Goal: Information Seeking & Learning: Learn about a topic

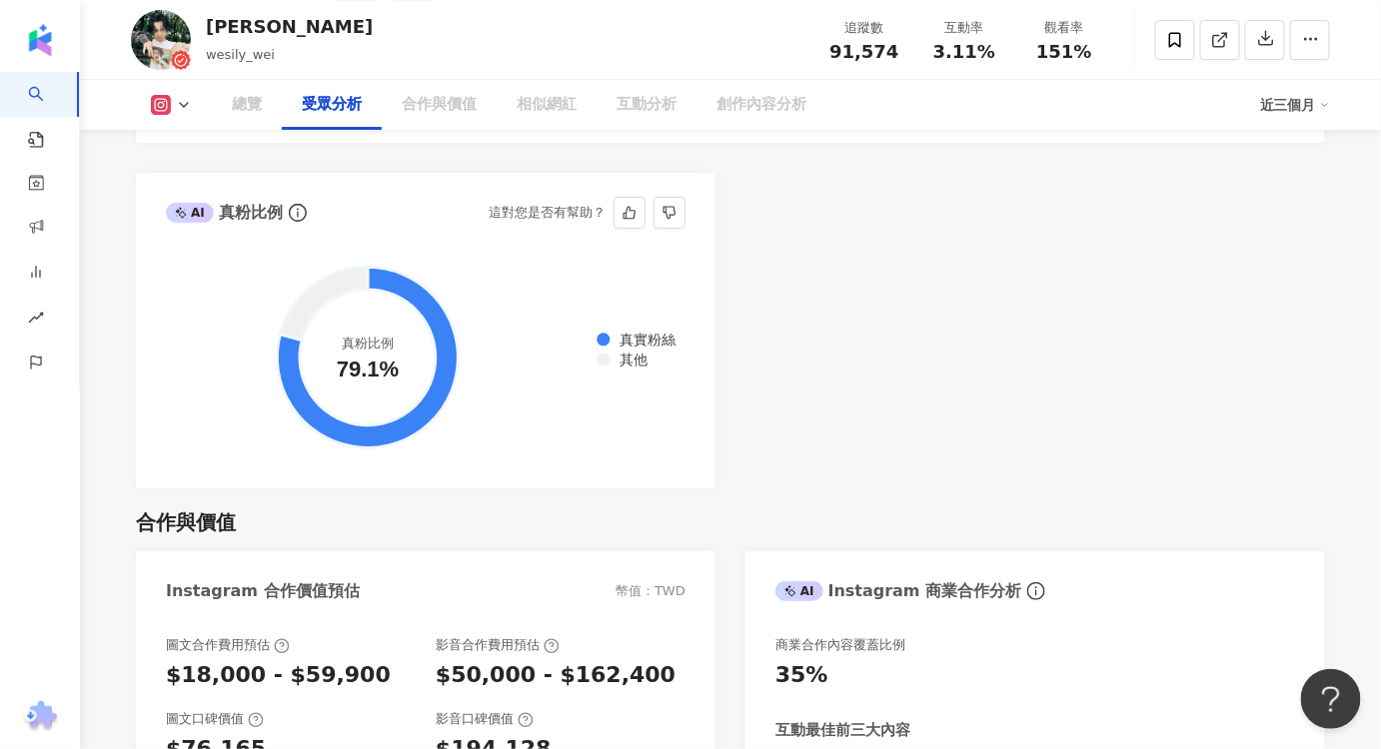
scroll to position [2505, 0]
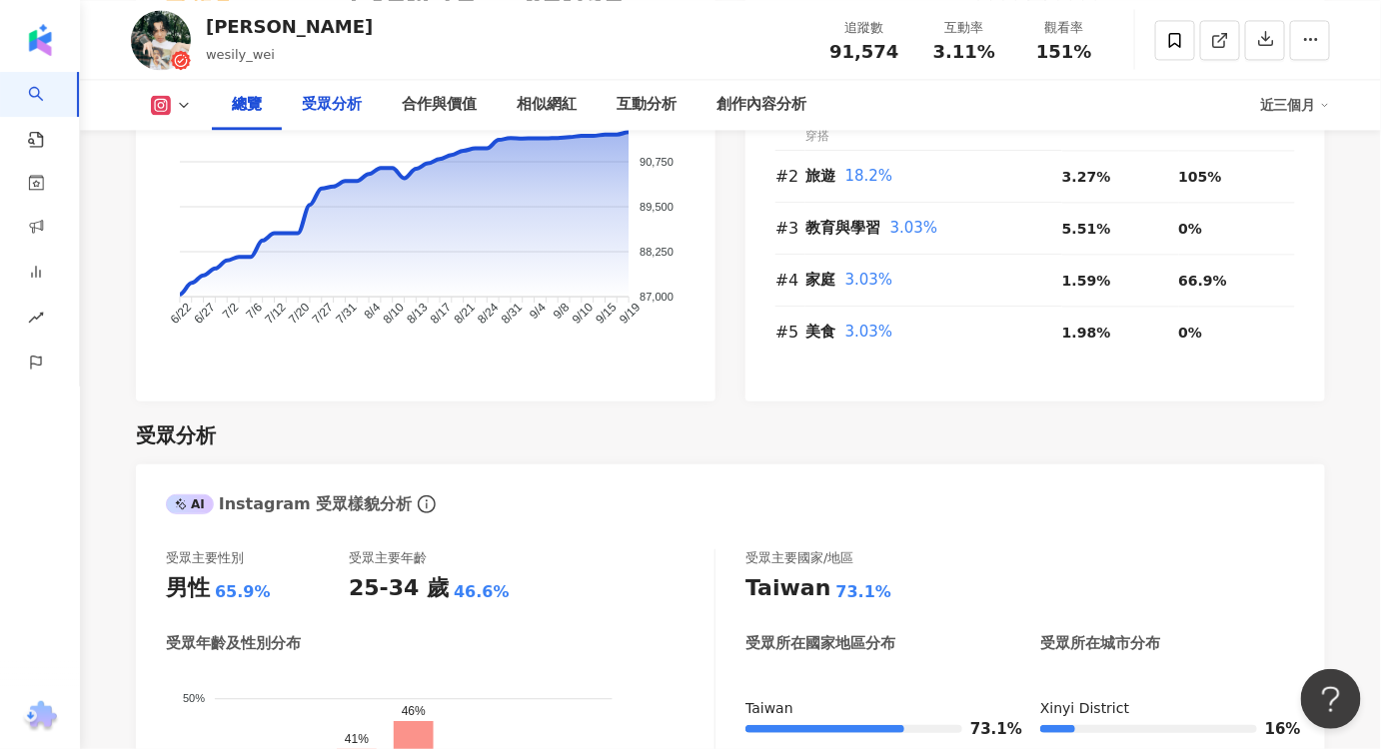
click at [355, 104] on div "受眾分析" at bounding box center [332, 105] width 60 height 24
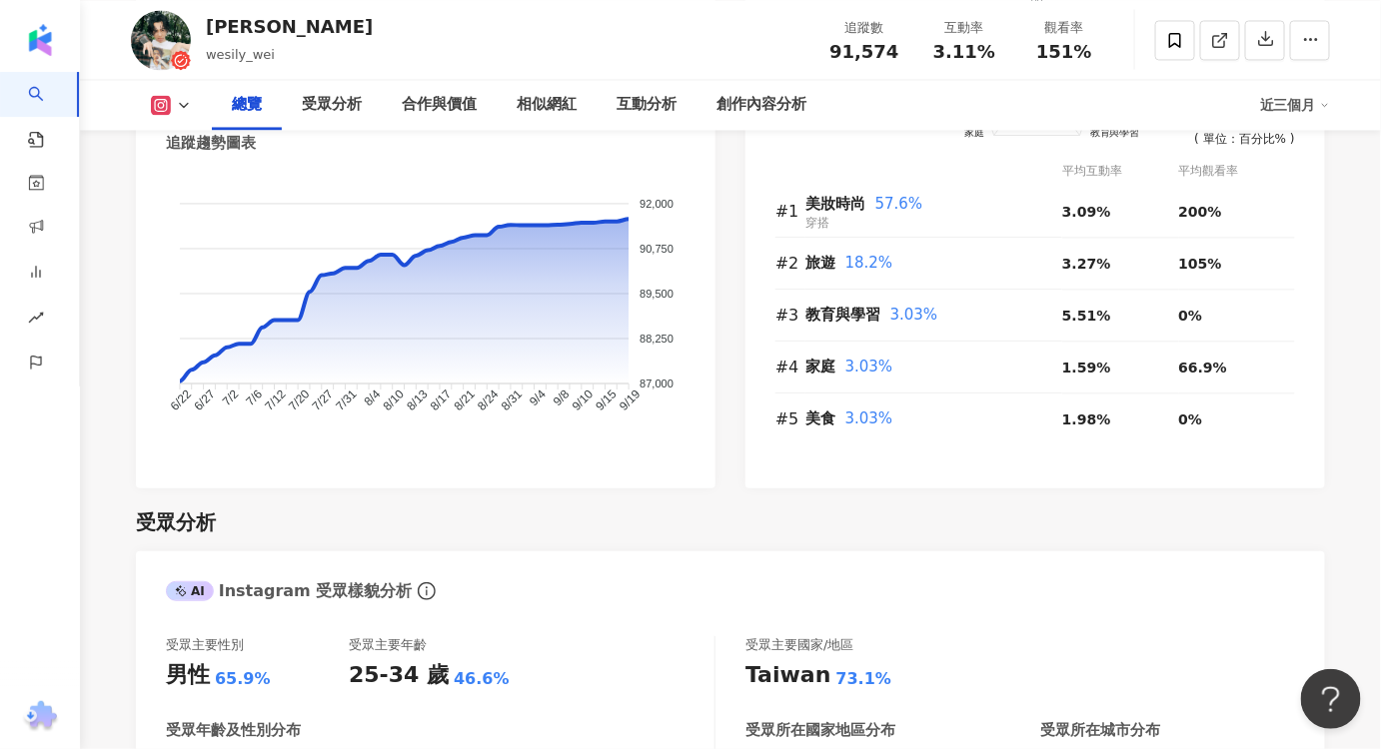
scroll to position [1292, 0]
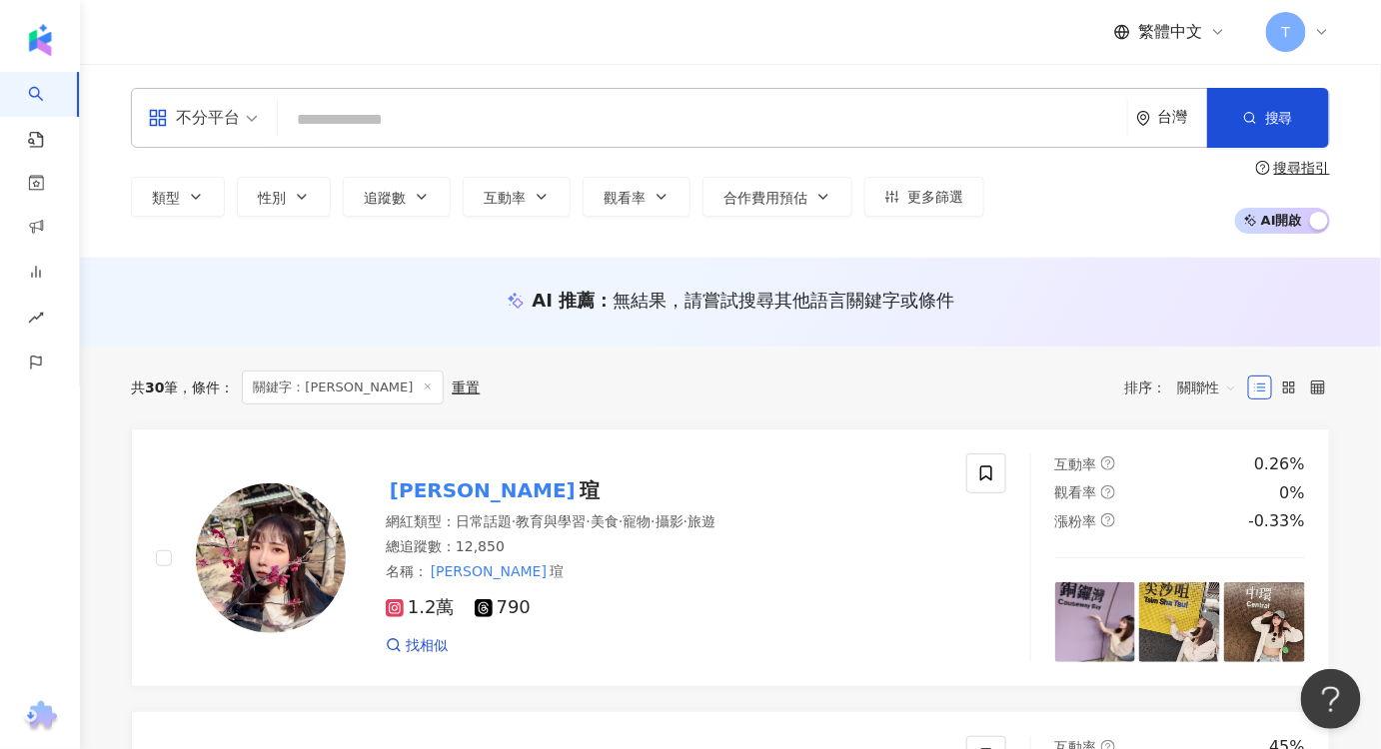
click at [350, 102] on input "search" at bounding box center [702, 120] width 833 height 38
click at [357, 114] on input "search" at bounding box center [702, 120] width 833 height 38
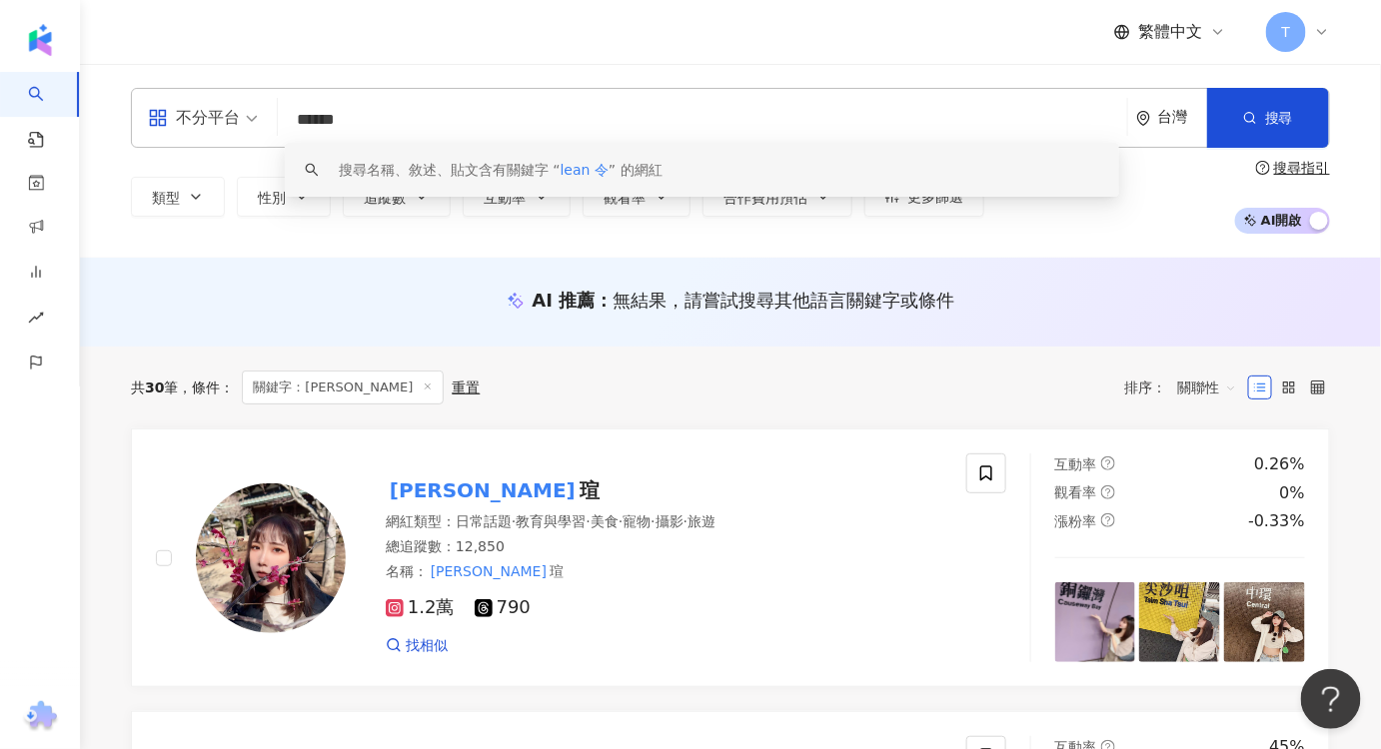
drag, startPoint x: 331, startPoint y: 123, endPoint x: 212, endPoint y: 134, distance: 119.4
click at [212, 134] on div "不分平台 ****** 台灣 搜尋 keyword 搜尋名稱、敘述、貼文含有關鍵字 “ lean 令 ” 的網紅" at bounding box center [730, 118] width 1199 height 60
type input "*"
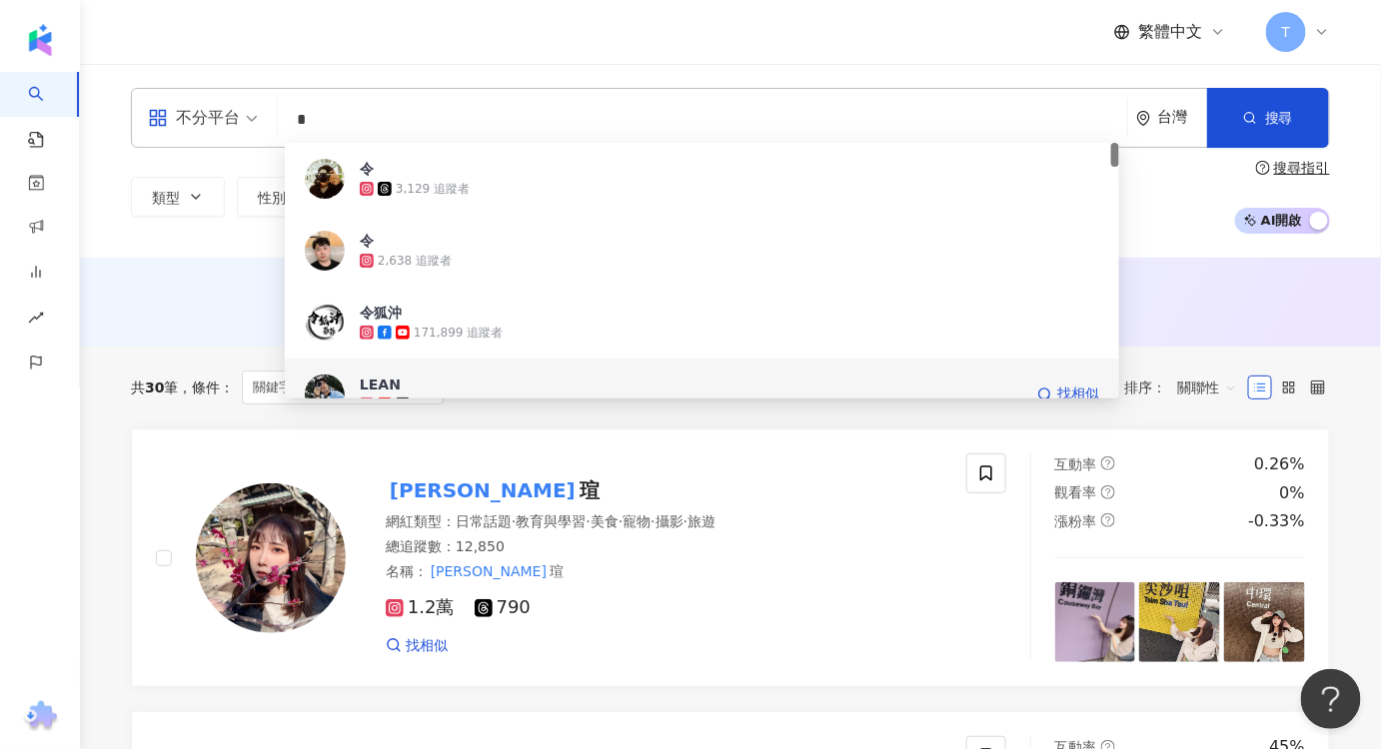
click at [397, 382] on span "LEAN" at bounding box center [690, 385] width 661 height 20
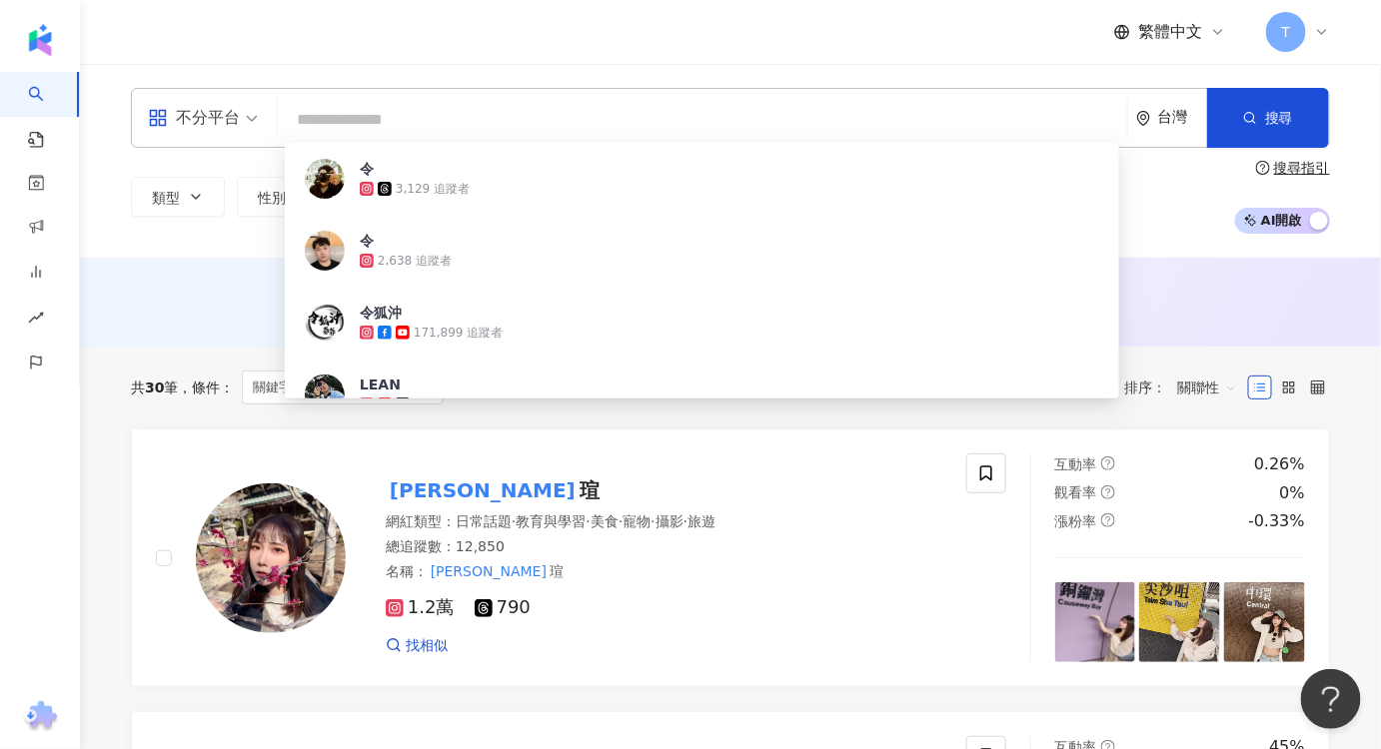
click at [421, 108] on input "search" at bounding box center [702, 120] width 833 height 38
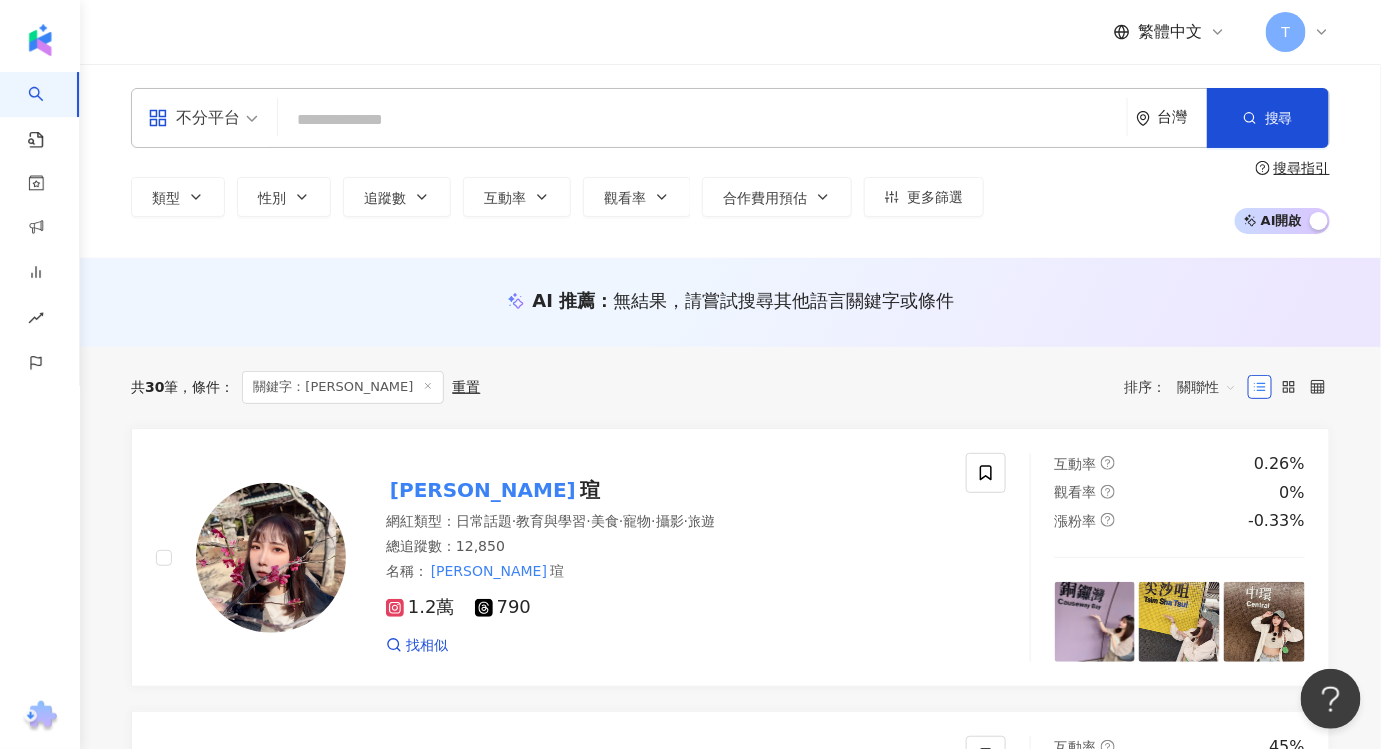
type input "*"
type input "****"
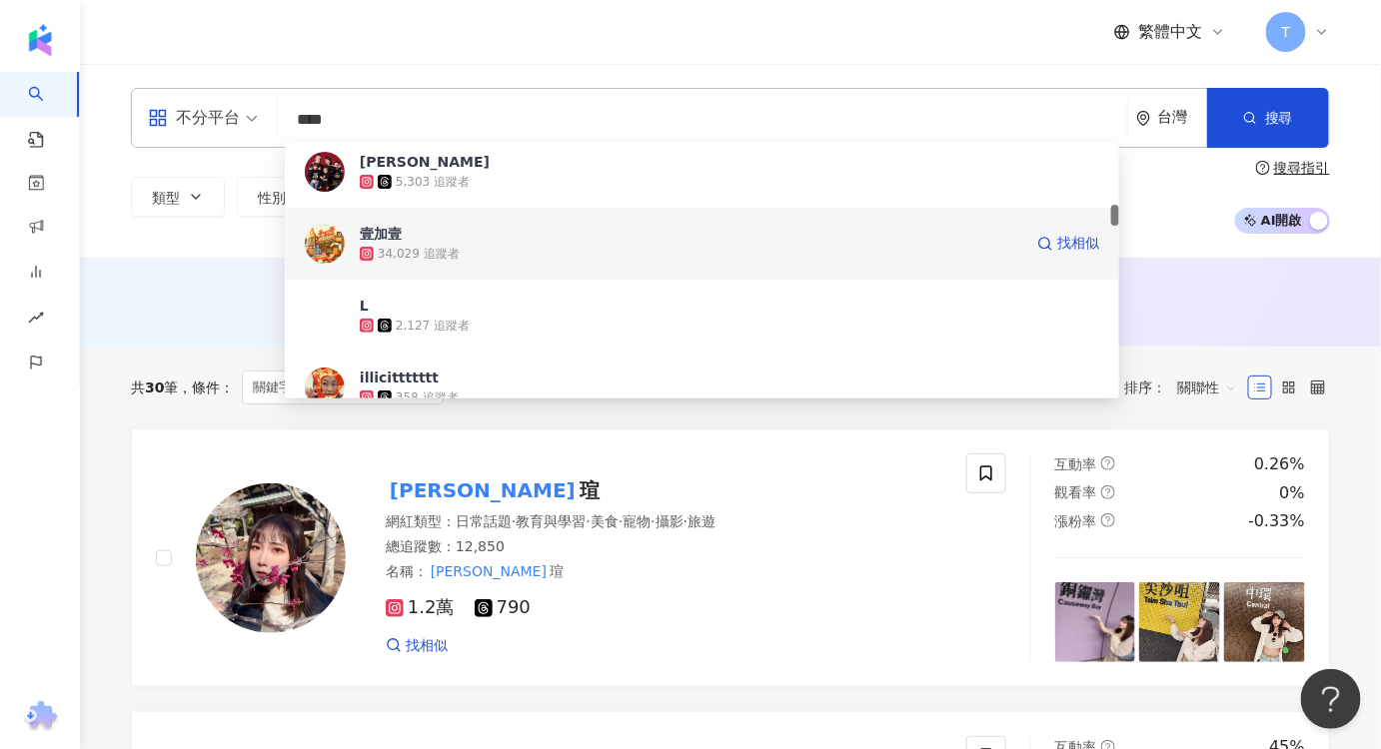
scroll to position [635, 0]
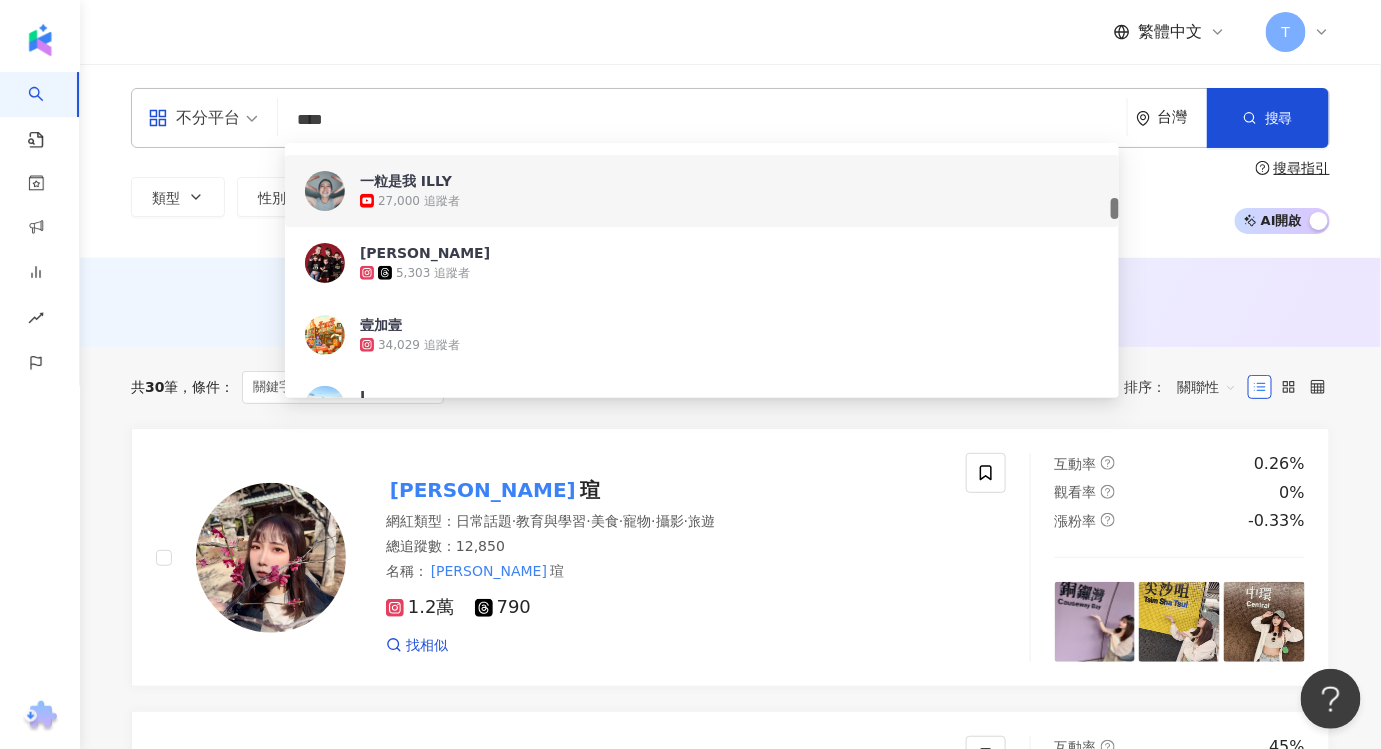
click at [603, 191] on div "27,000 追蹤者" at bounding box center [729, 201] width 739 height 20
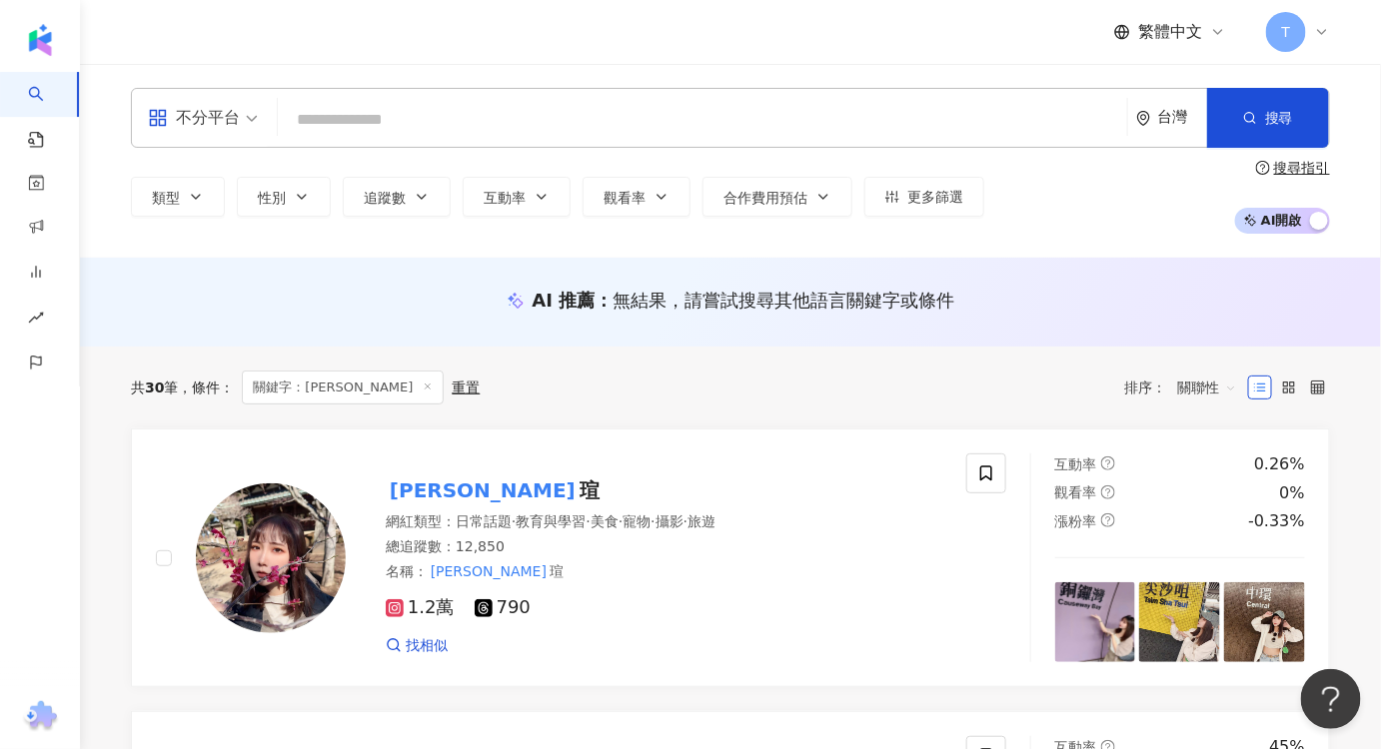
paste input "**"
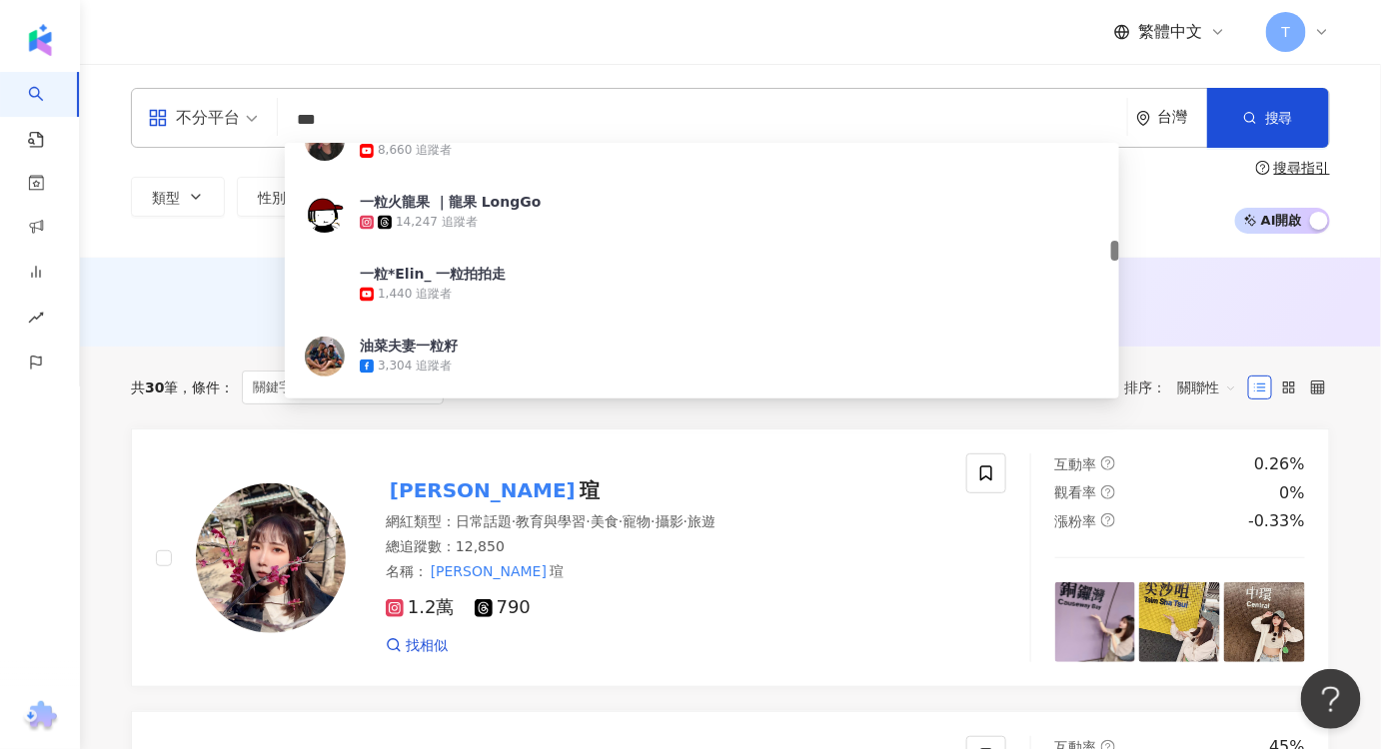
scroll to position [0, 0]
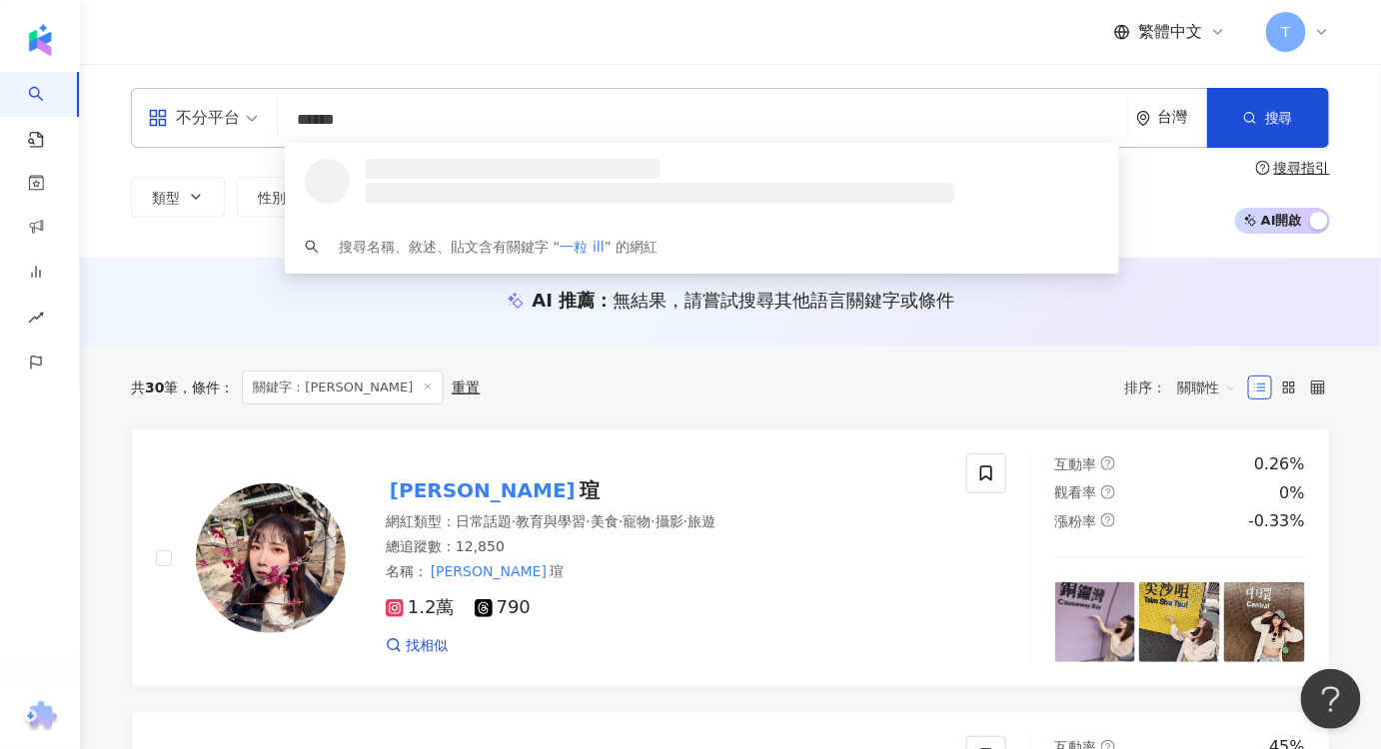
type input "*******"
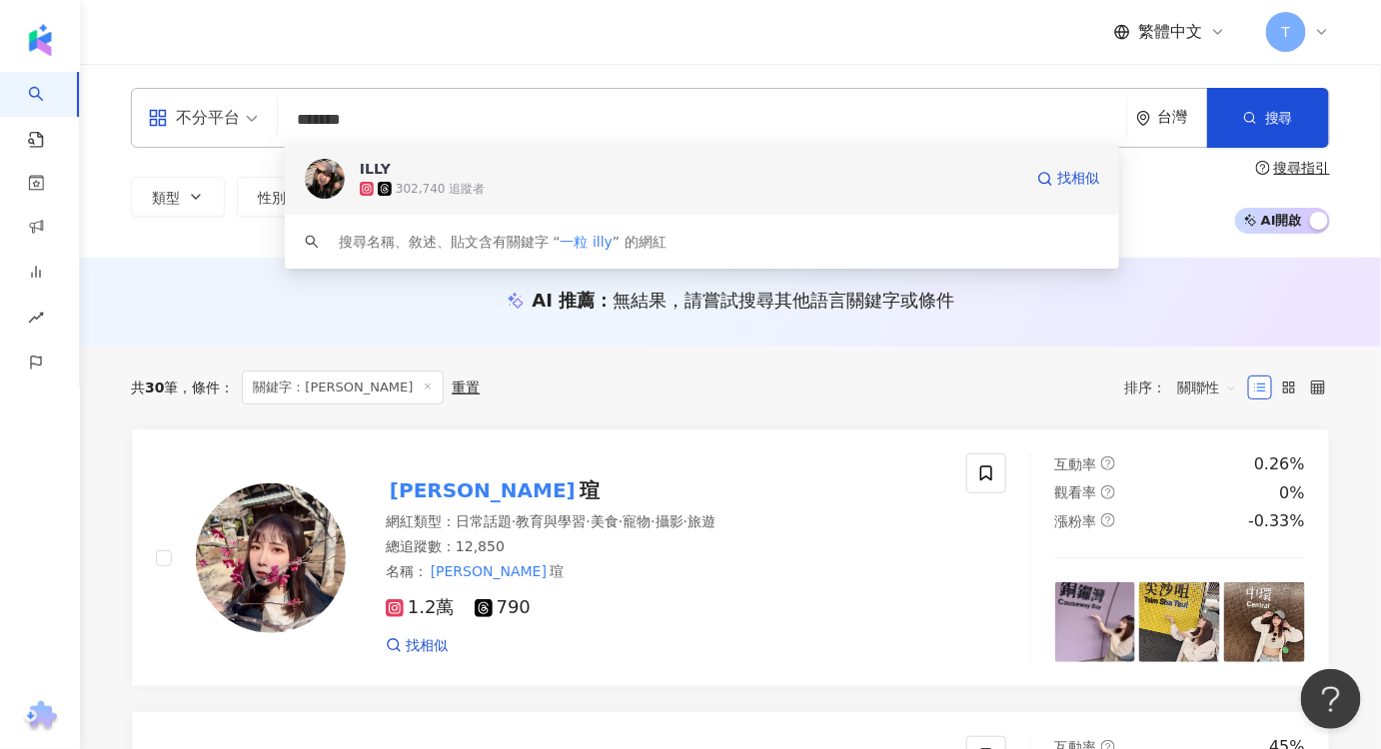
click at [607, 201] on div "ILLY 302,740 追蹤者 找相似" at bounding box center [702, 179] width 834 height 72
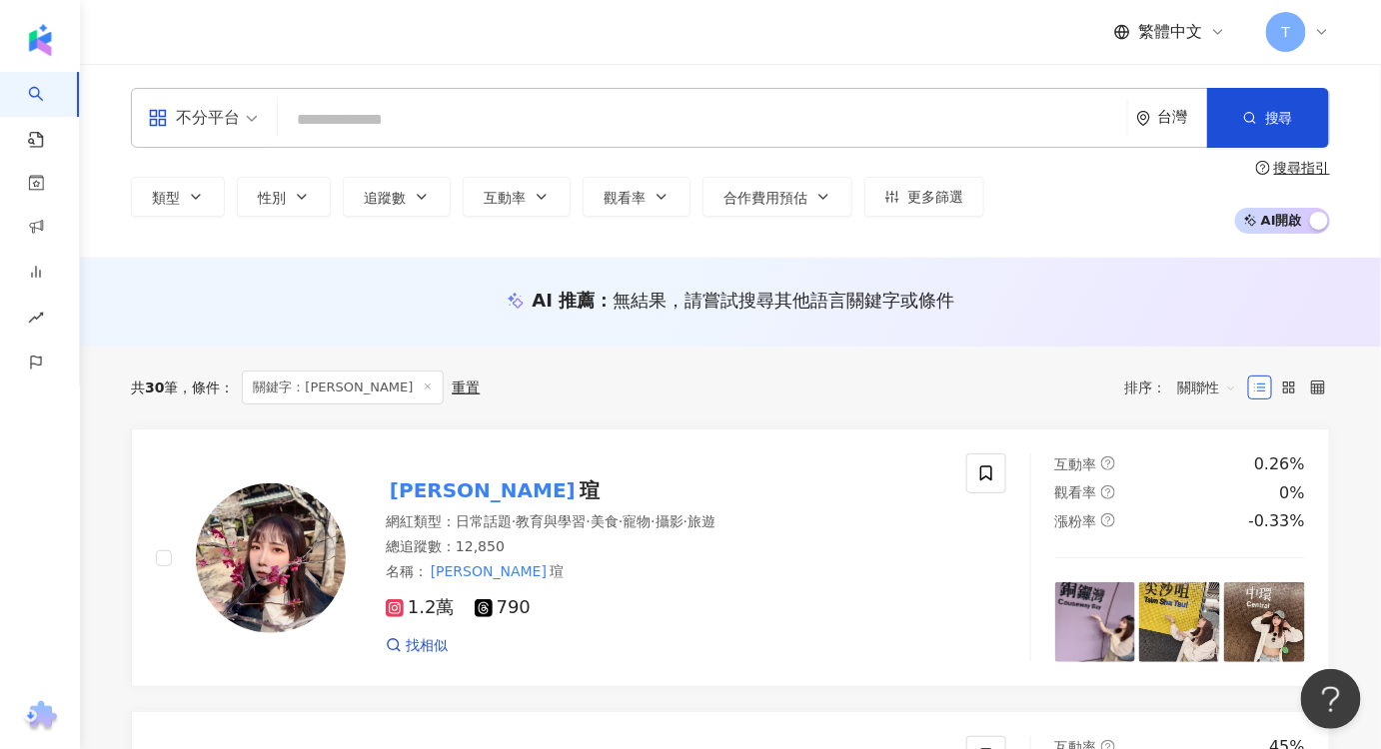
click at [389, 120] on input "search" at bounding box center [702, 120] width 833 height 38
paste input "***"
type input "***"
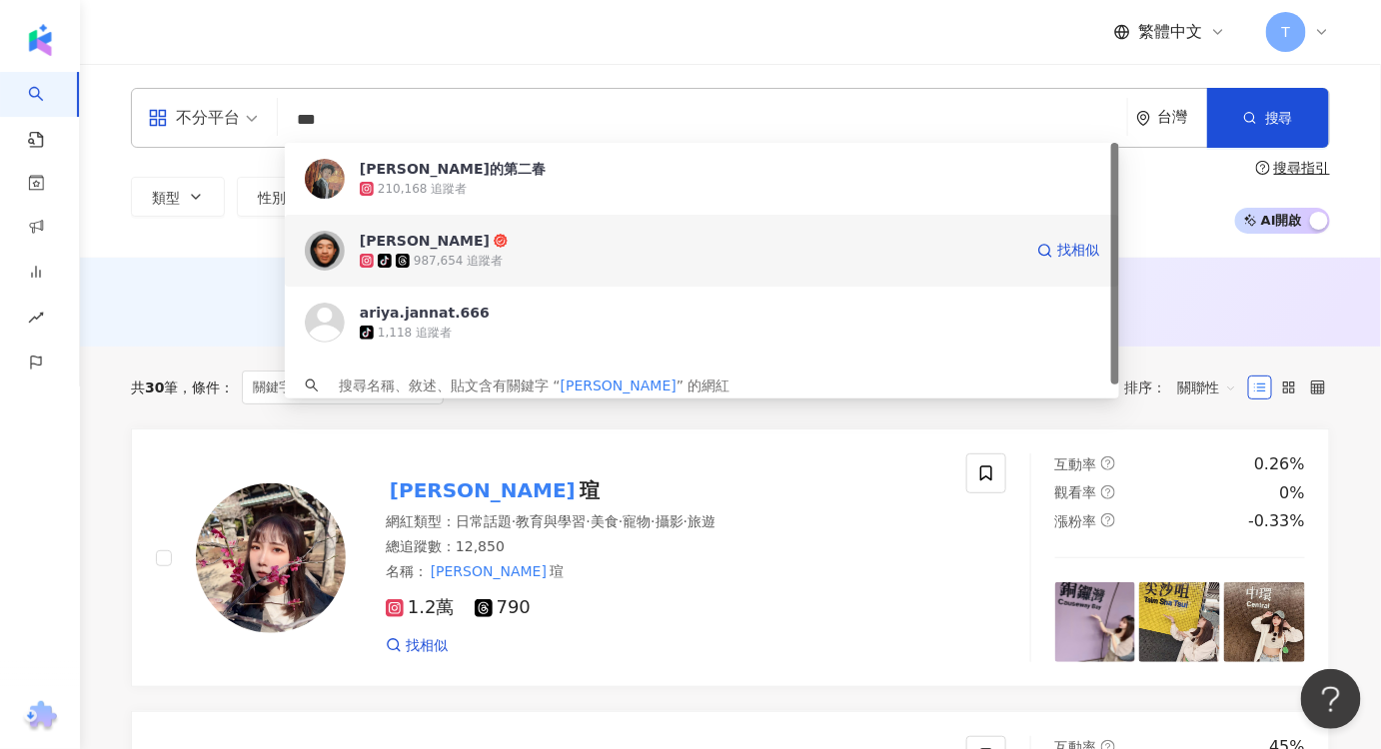
click at [496, 261] on div "tiktok-icon 987,654 追蹤者" at bounding box center [691, 261] width 662 height 20
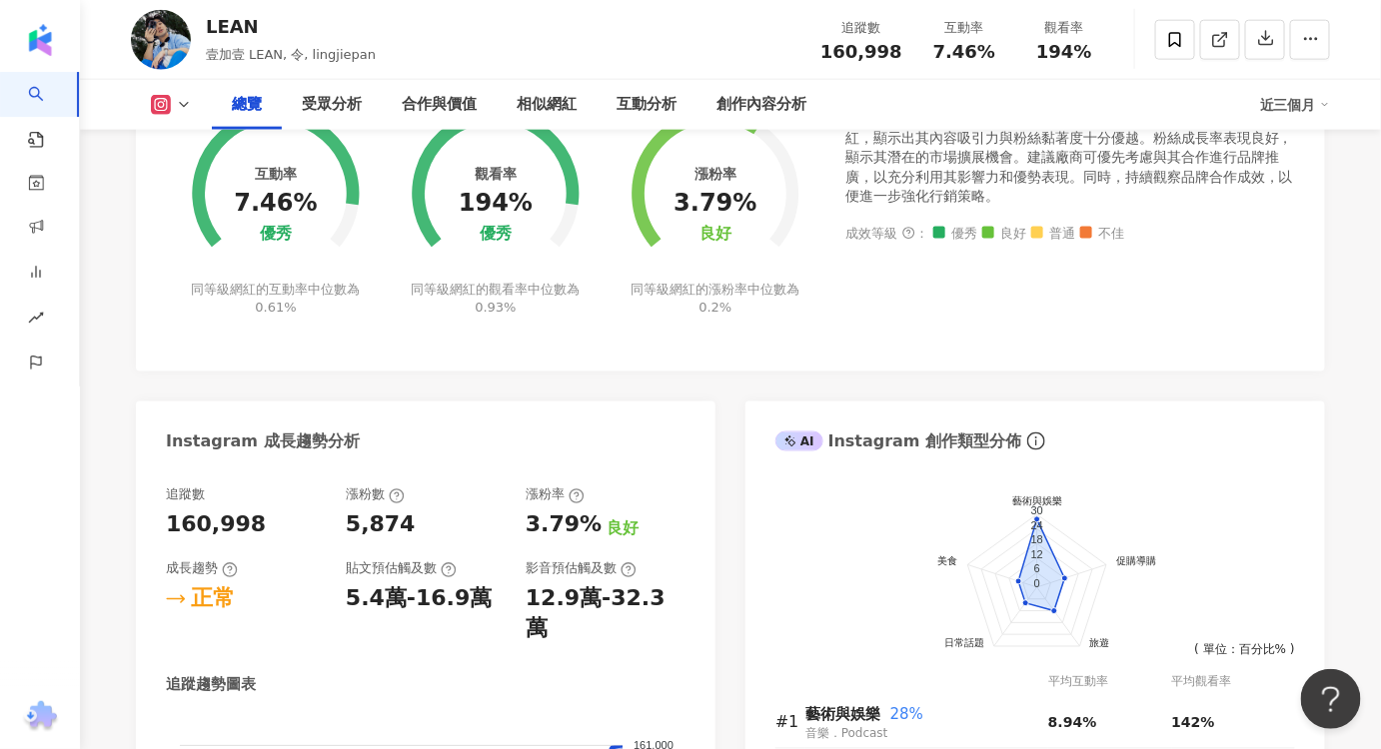
scroll to position [999, 0]
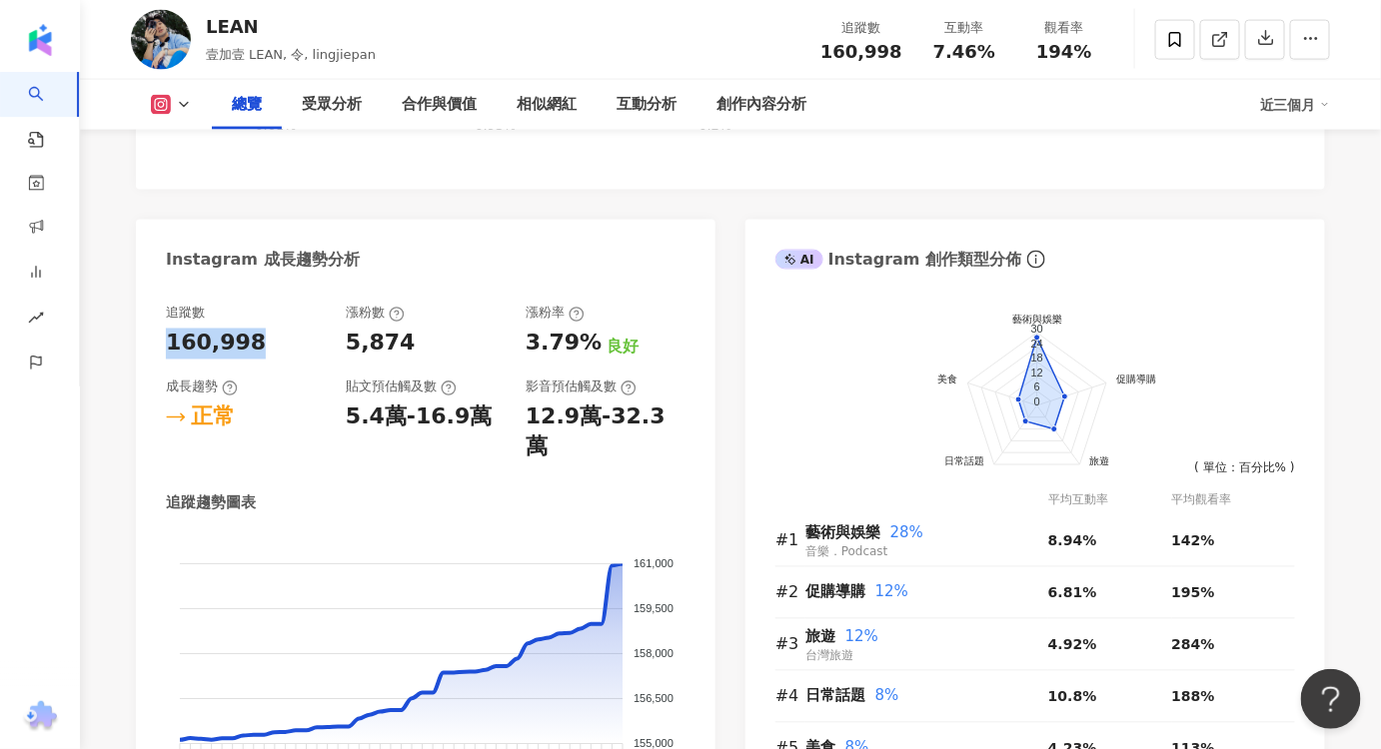
drag, startPoint x: 273, startPoint y: 335, endPoint x: 161, endPoint y: 347, distance: 112.5
click at [161, 347] on div "追蹤數 160,998 漲粉數 5,874 漲粉率 3.79% 良好 成長趨勢 正常 貼文預估觸及數 5.4萬-16.9萬 影音預估觸及數 12.9萬-32.…" at bounding box center [425, 567] width 579 height 564
click at [308, 118] on div "受眾分析" at bounding box center [332, 105] width 100 height 50
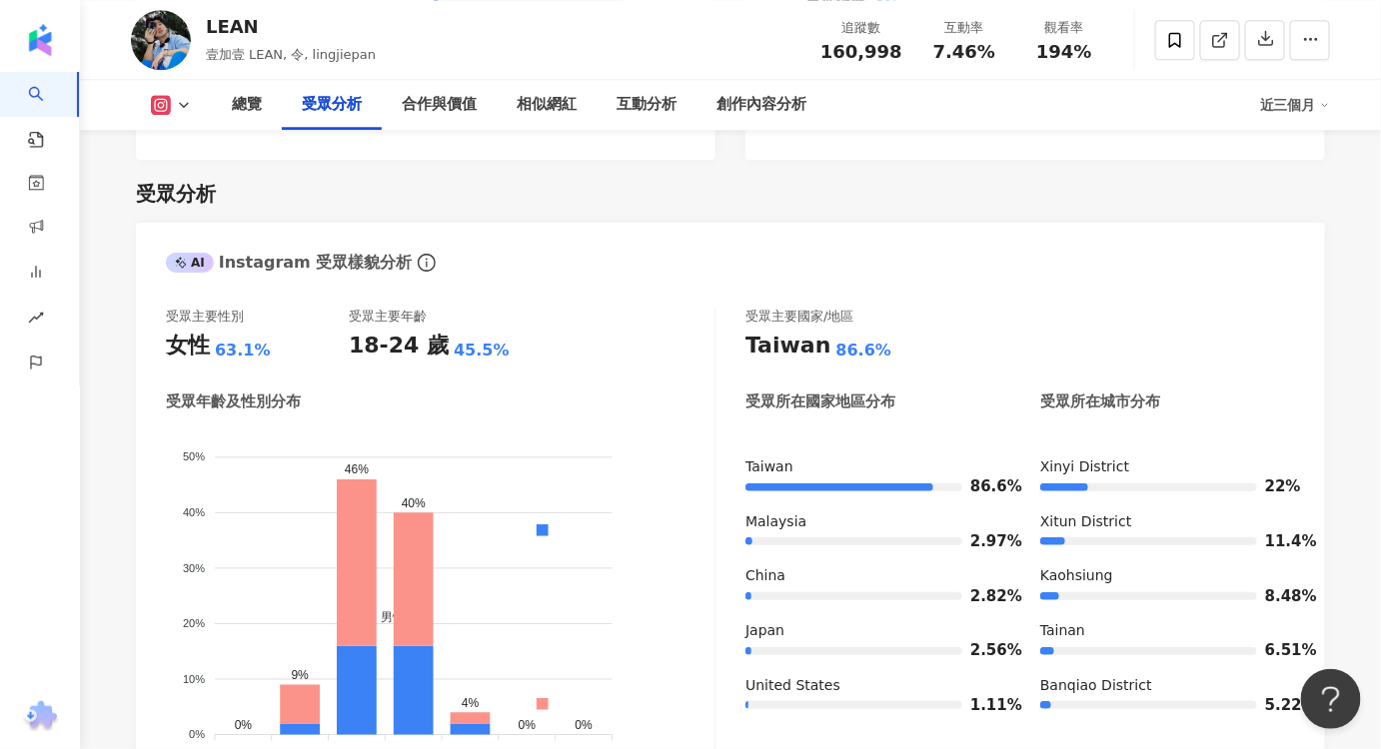
scroll to position [1643, 0]
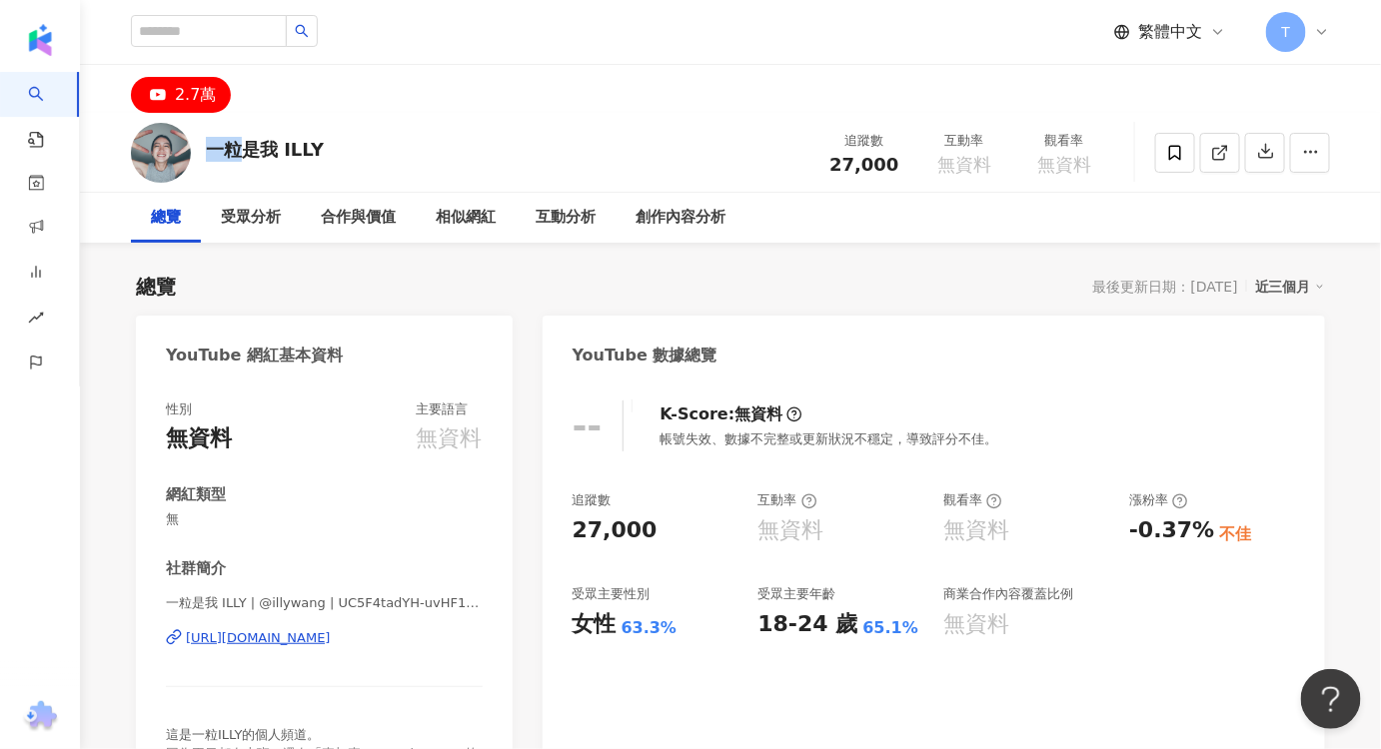
drag, startPoint x: 209, startPoint y: 153, endPoint x: 245, endPoint y: 155, distance: 36.0
click at [245, 155] on div "一粒是我 ILLY" at bounding box center [265, 149] width 118 height 25
copy div "一粒"
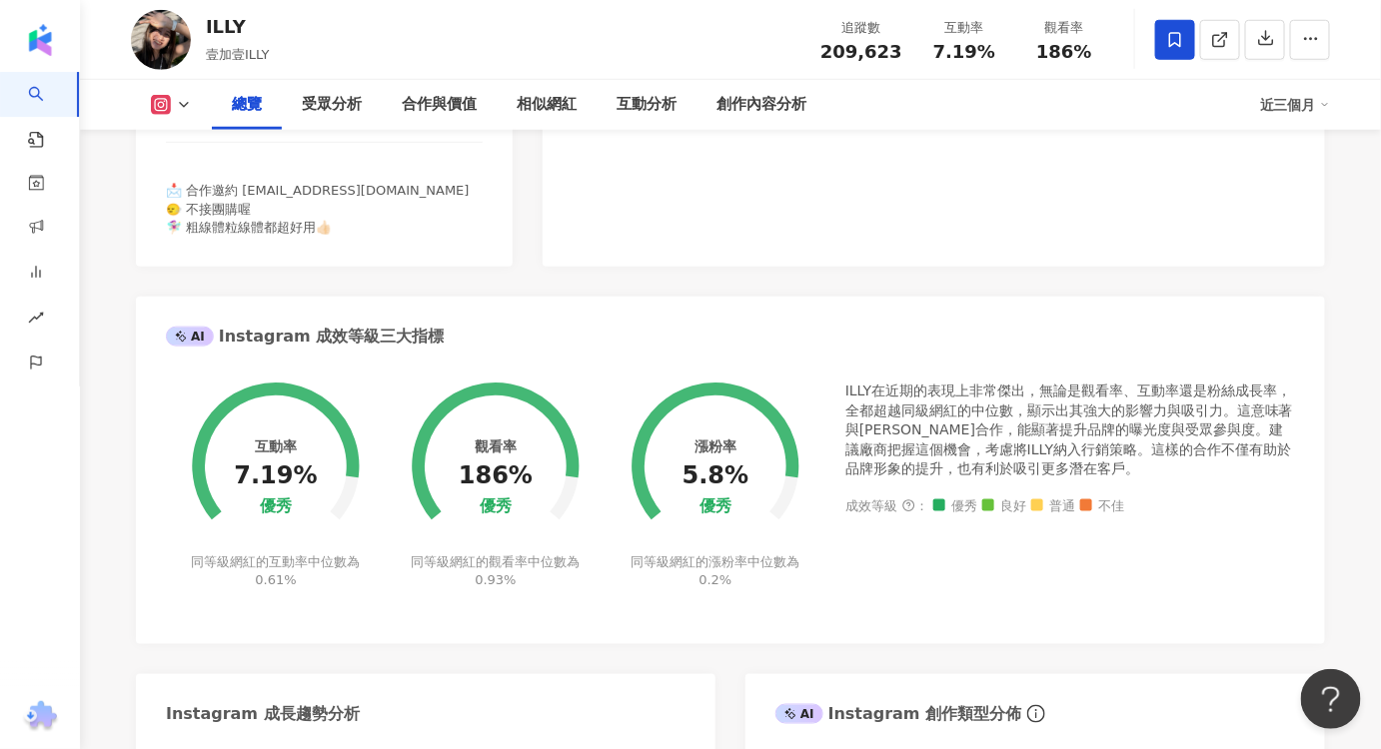
scroll to position [726, 0]
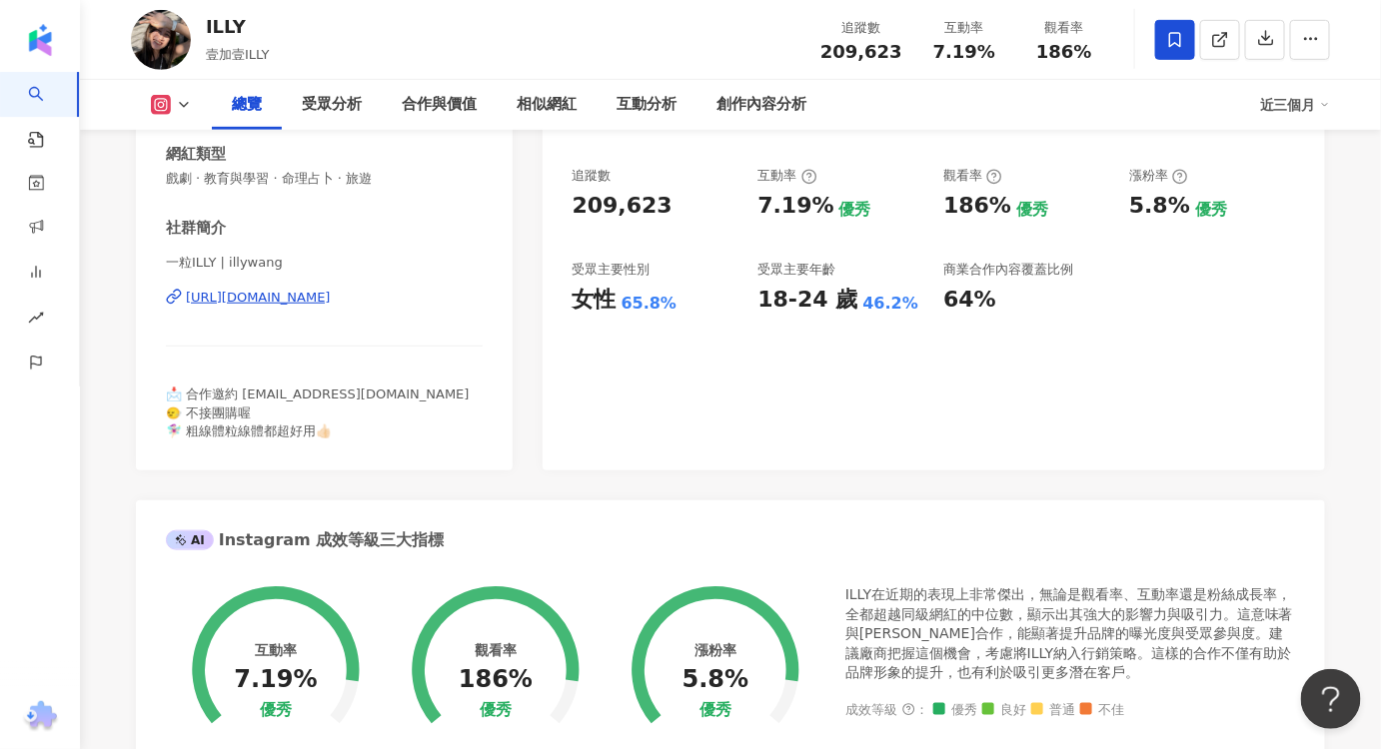
scroll to position [272, 0]
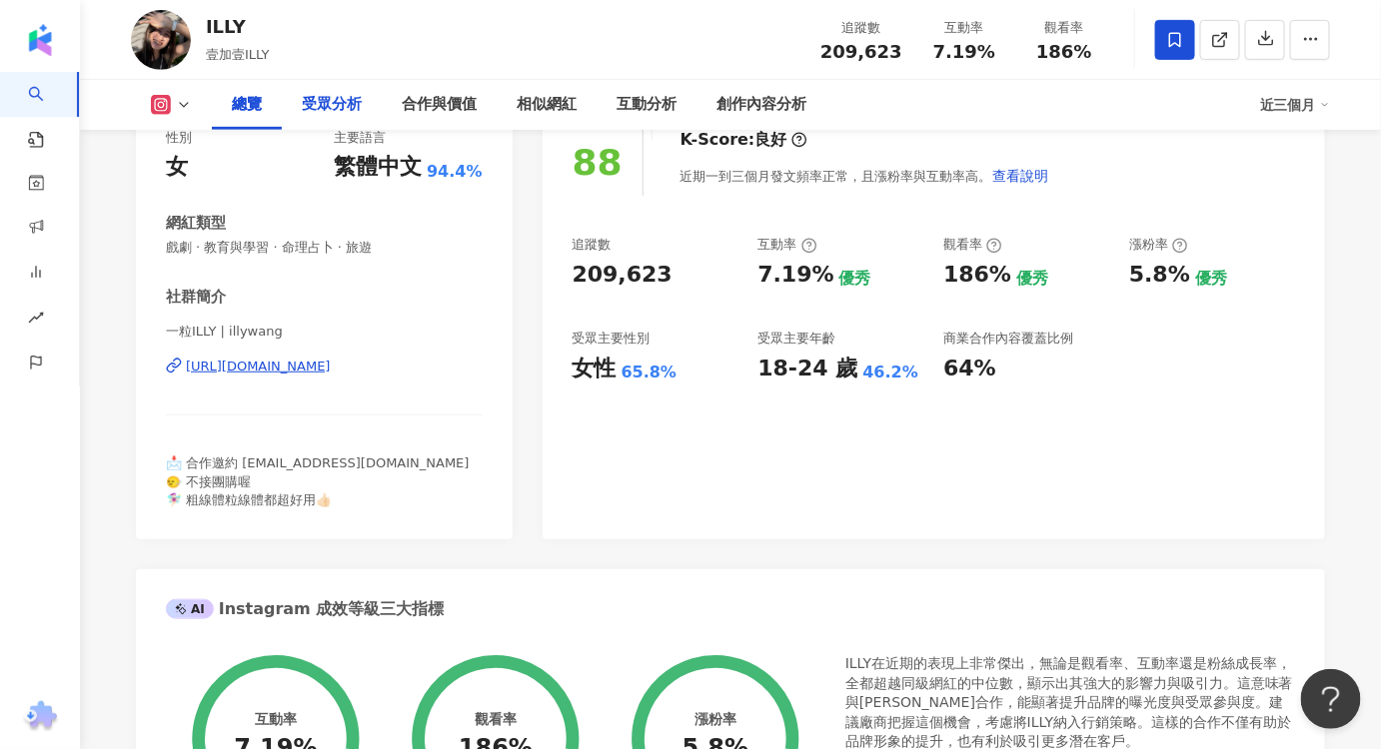
click at [355, 118] on div "受眾分析" at bounding box center [332, 105] width 100 height 50
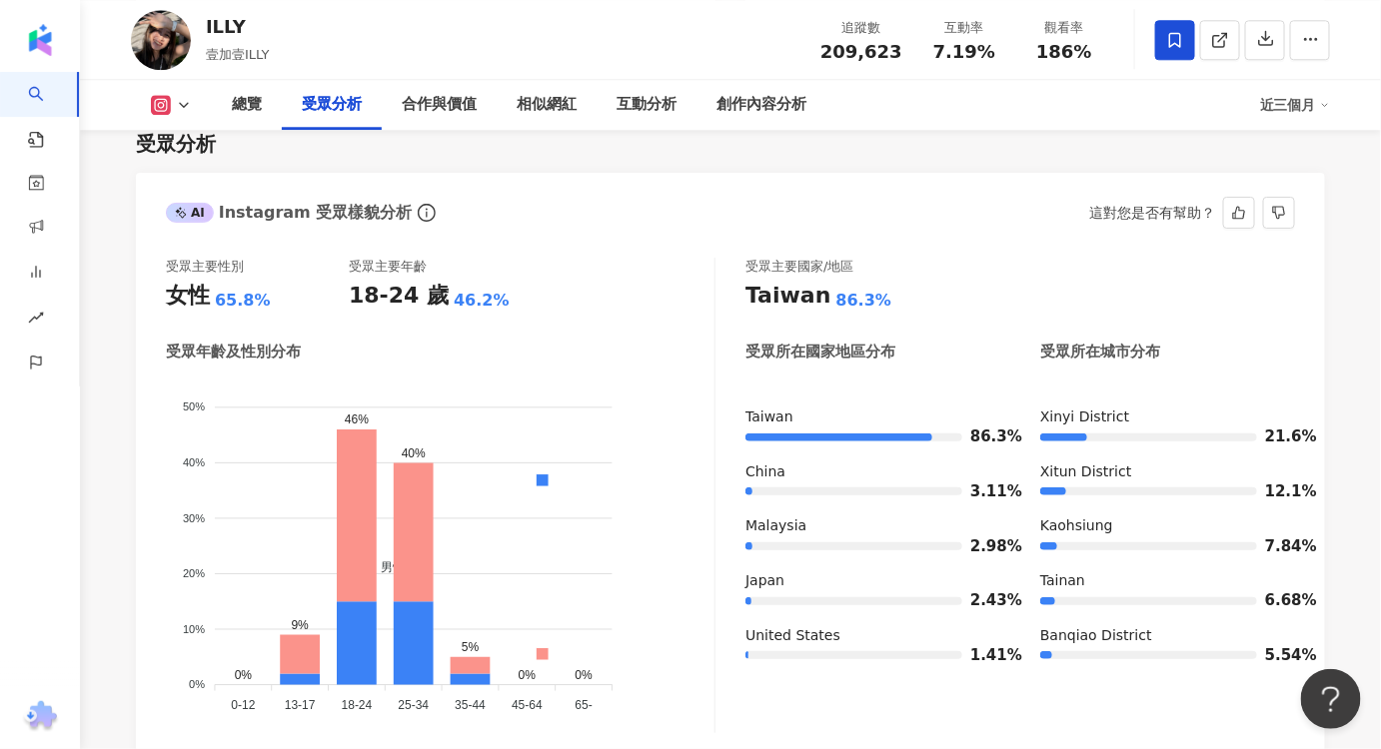
scroll to position [1779, 0]
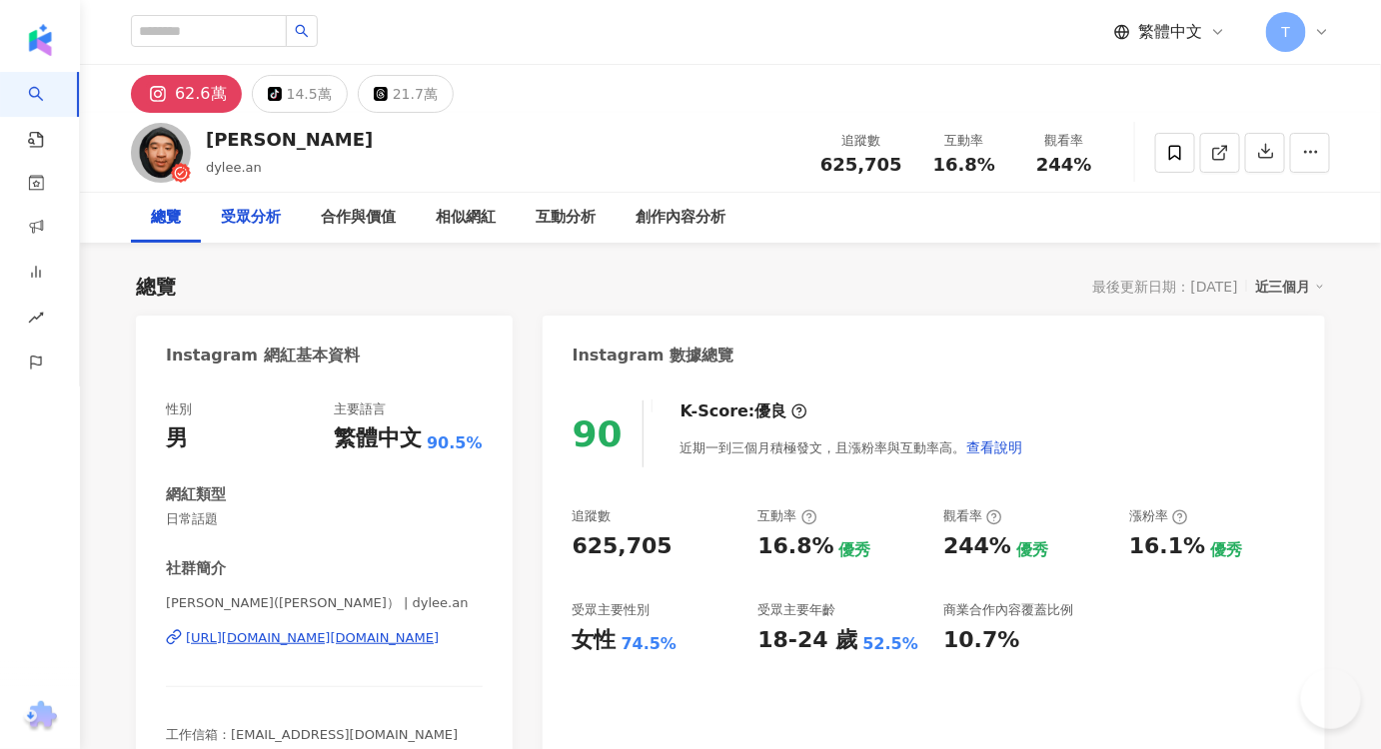
click at [257, 227] on div "受眾分析" at bounding box center [251, 218] width 60 height 24
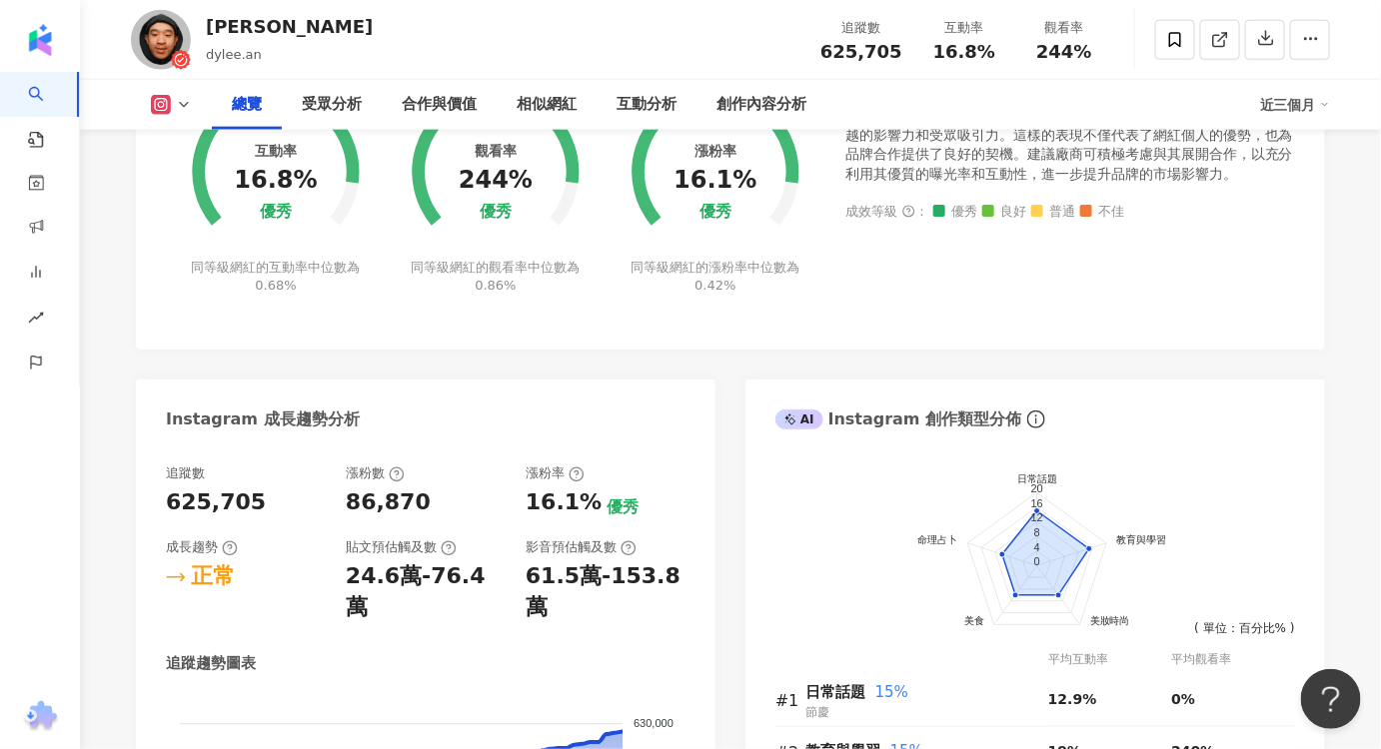
scroll to position [908, 0]
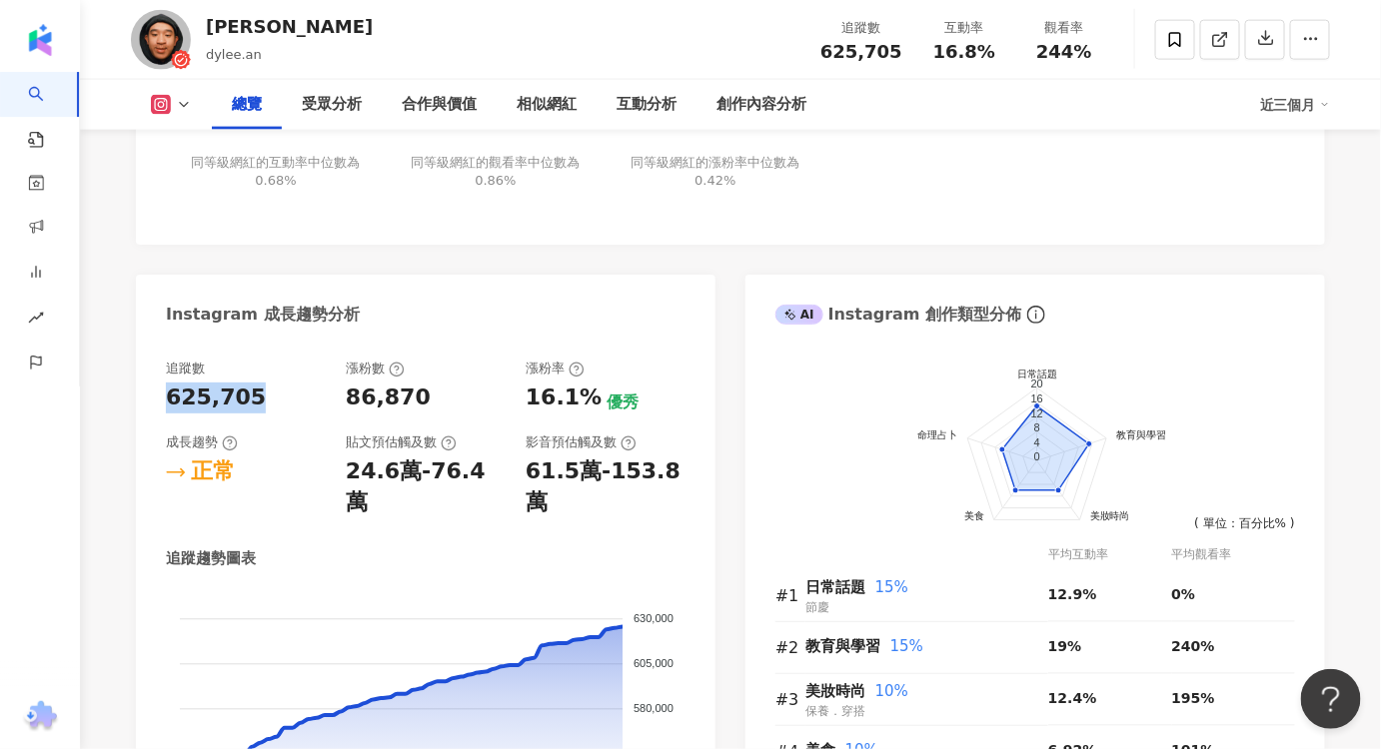
drag, startPoint x: 259, startPoint y: 396, endPoint x: 157, endPoint y: 406, distance: 102.4
click at [157, 406] on div "追蹤數 625,705 漲粉數 86,870 漲粉率 16.1% 優秀 成長趨勢 正常 貼文預估觸及數 24.6萬-76.4萬 影音預估觸及數 61.5萬-1…" at bounding box center [425, 622] width 579 height 564
click at [326, 108] on div "受眾分析" at bounding box center [332, 105] width 60 height 24
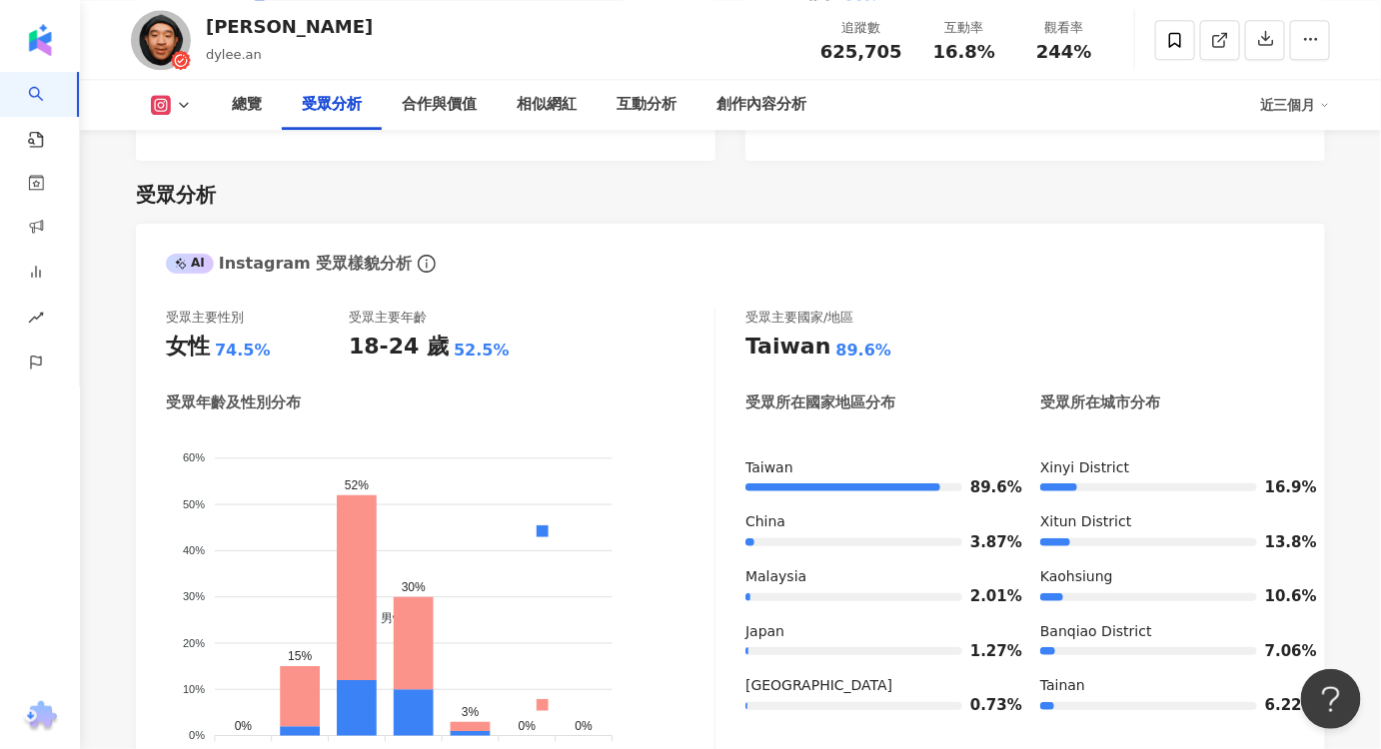
scroll to position [1742, 0]
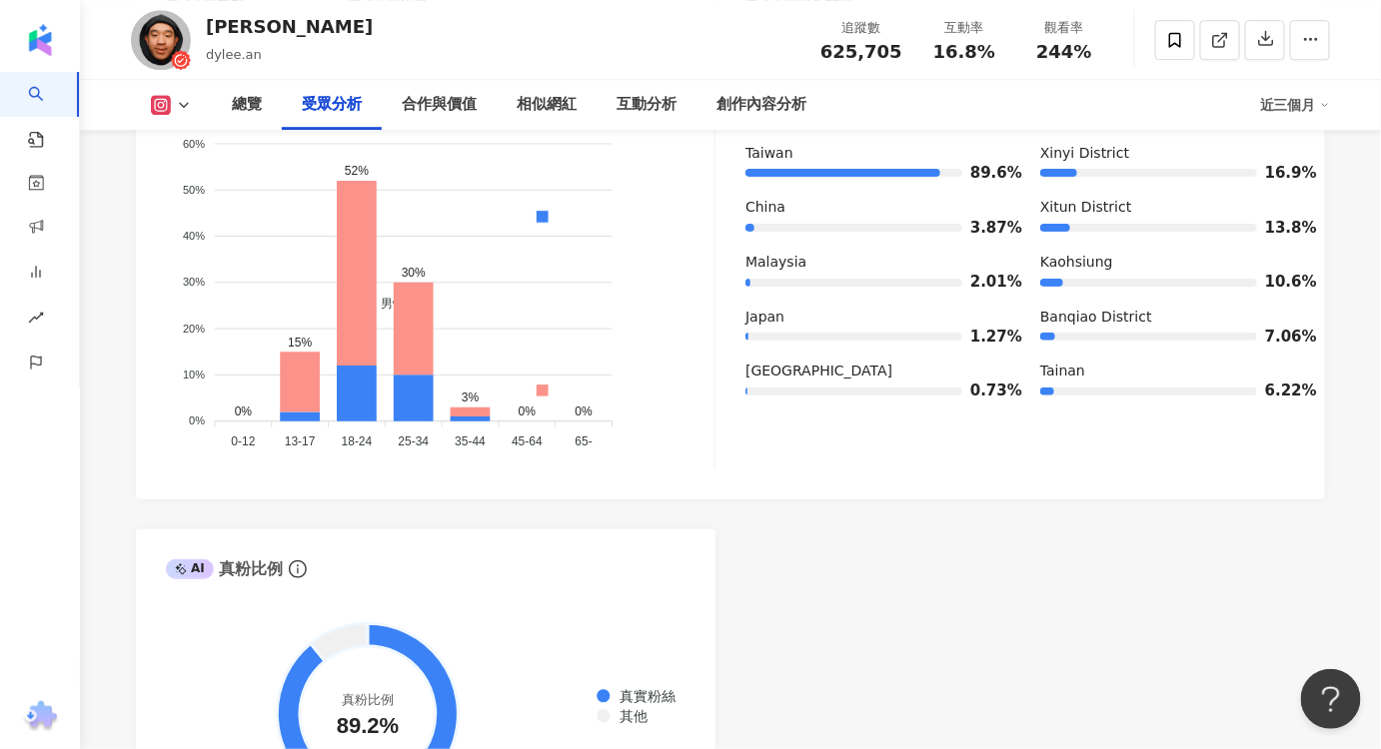
scroll to position [1924, 0]
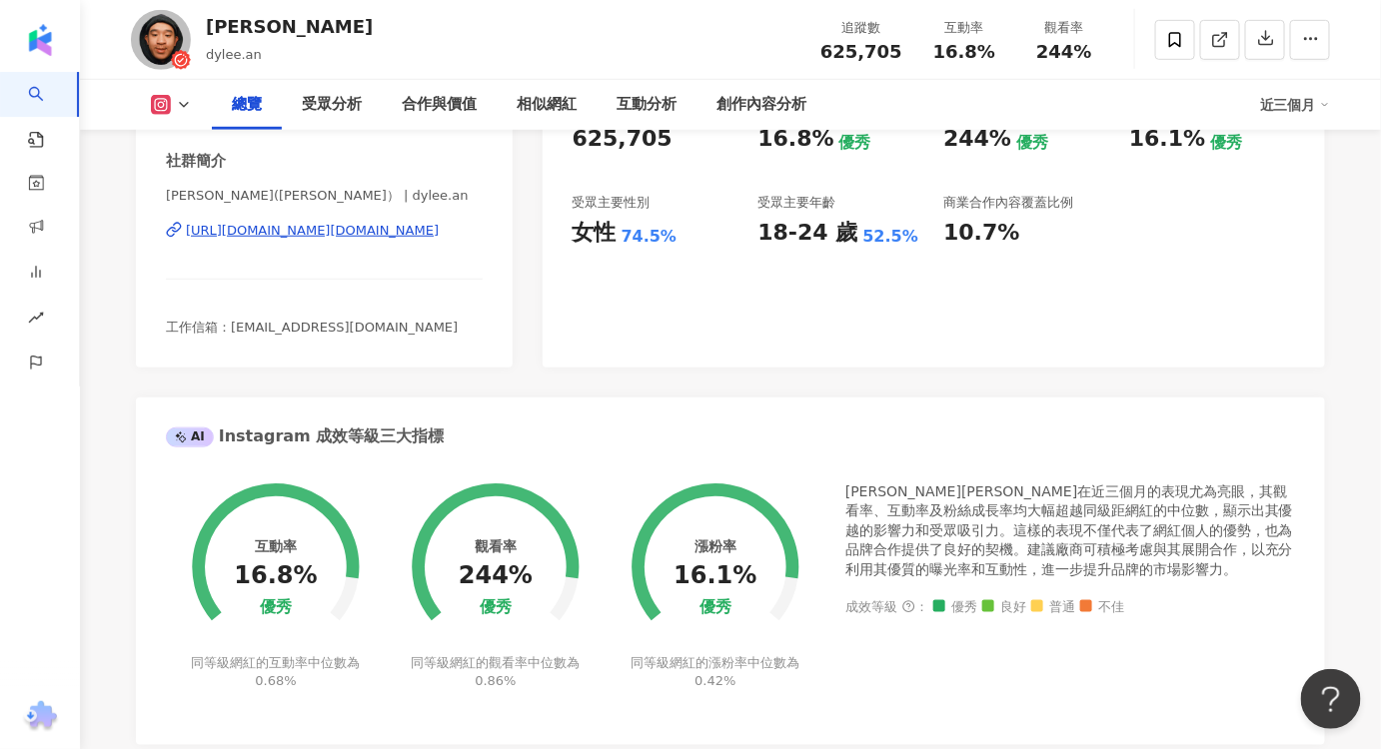
scroll to position [381, 0]
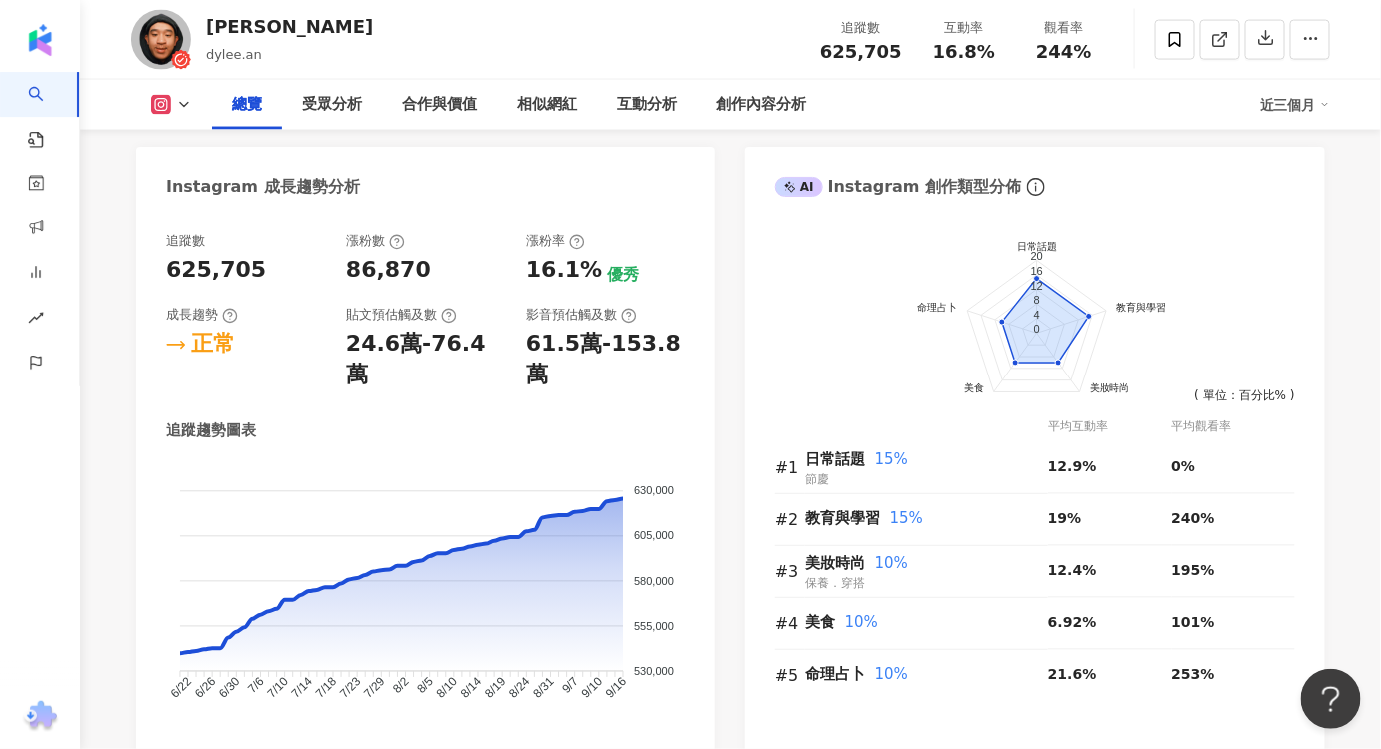
scroll to position [1036, 0]
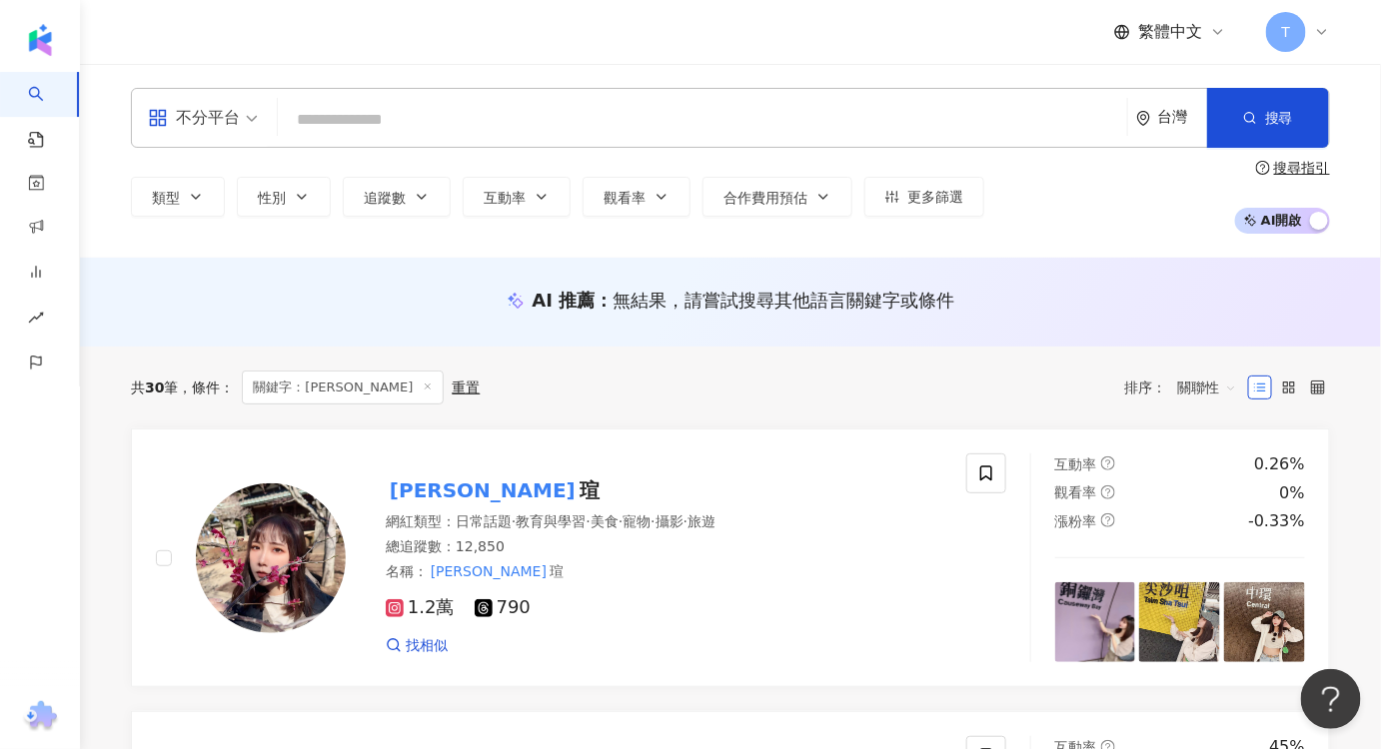
click at [583, 128] on input "search" at bounding box center [702, 120] width 833 height 38
paste input "**"
type input "**"
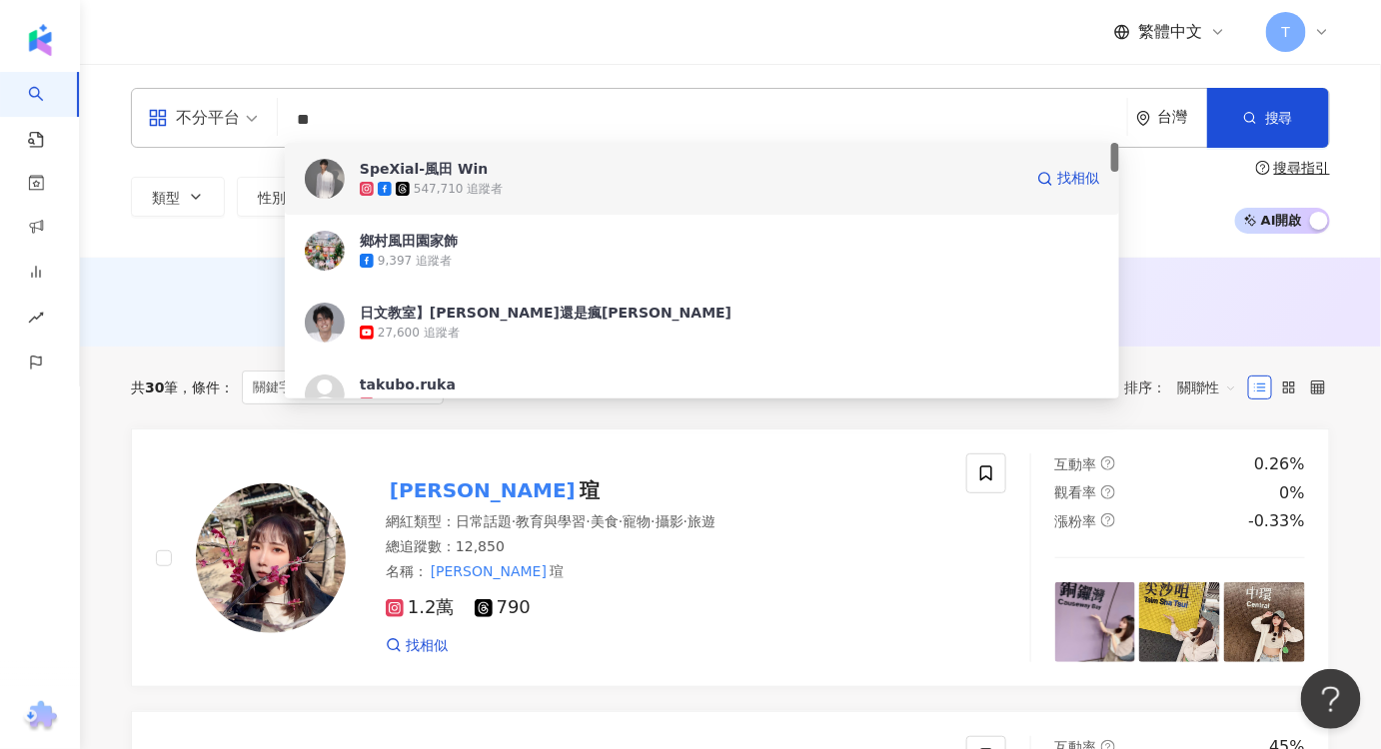
click at [580, 159] on span "SpeXial-風田 Win" at bounding box center [690, 169] width 661 height 20
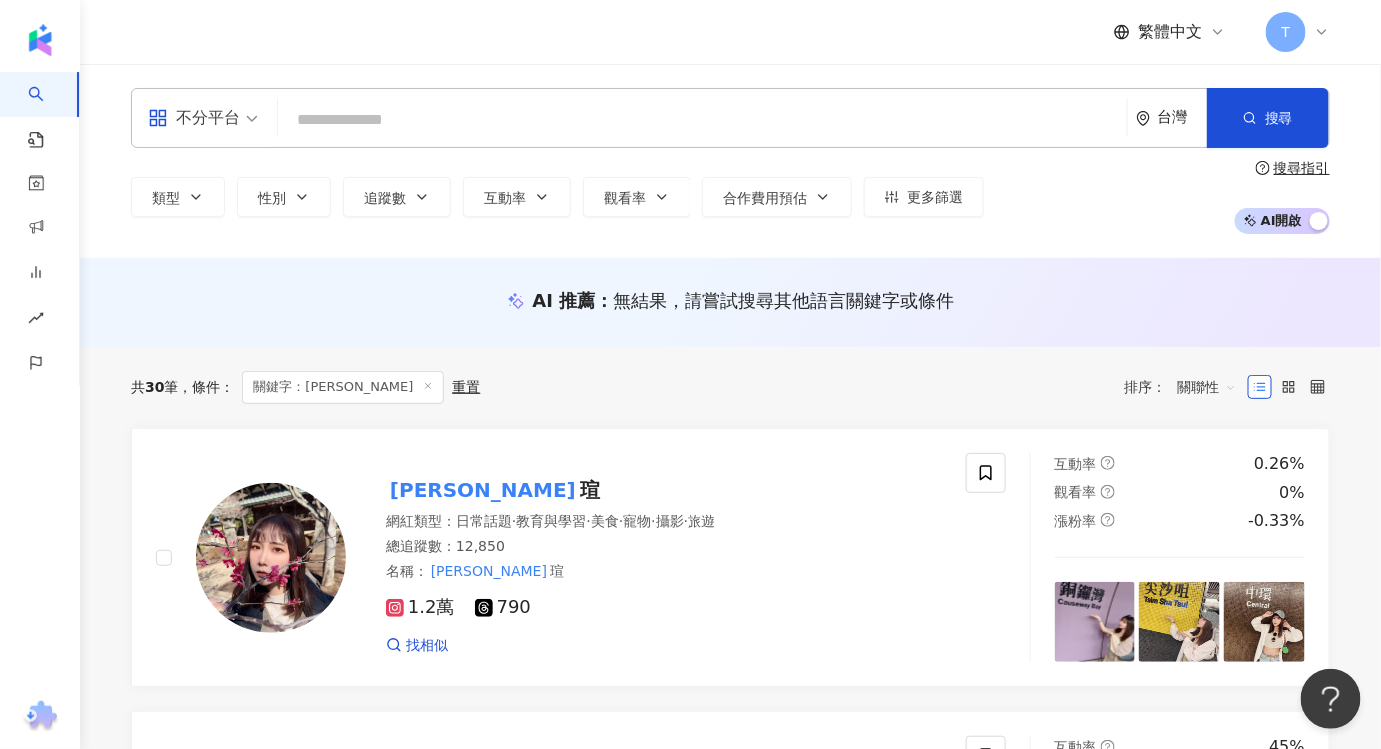
click at [387, 131] on input "search" at bounding box center [702, 120] width 833 height 38
paste input "*****"
type input "*****"
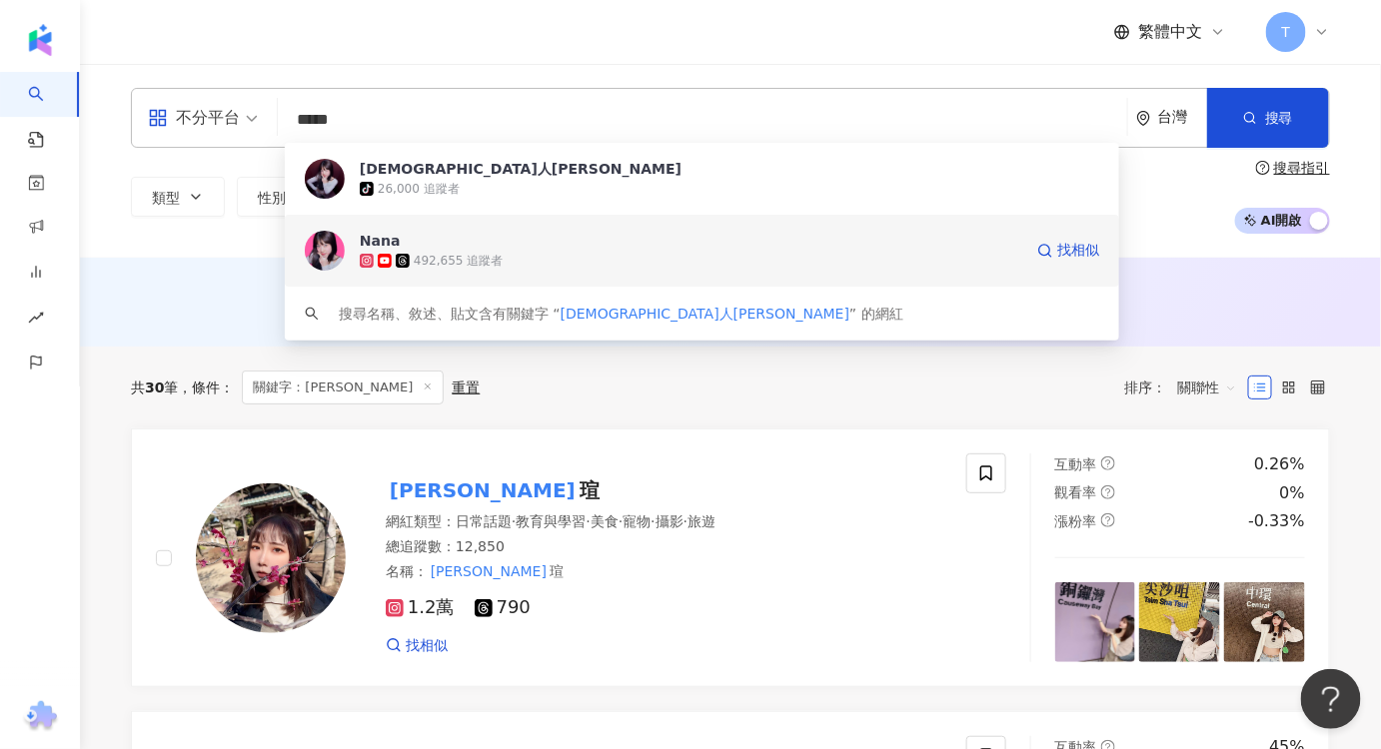
click at [467, 253] on div "492,655 追蹤者" at bounding box center [458, 261] width 89 height 17
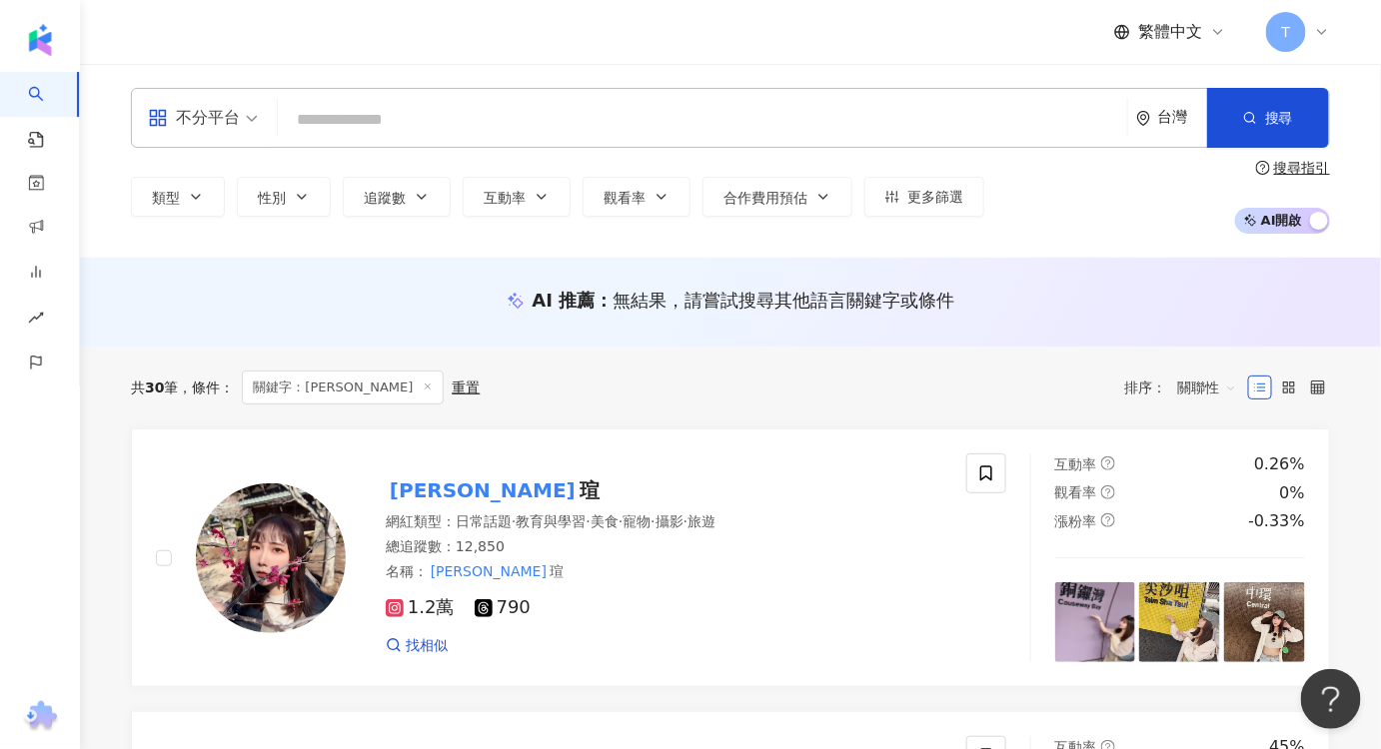
paste input "**"
type input "**"
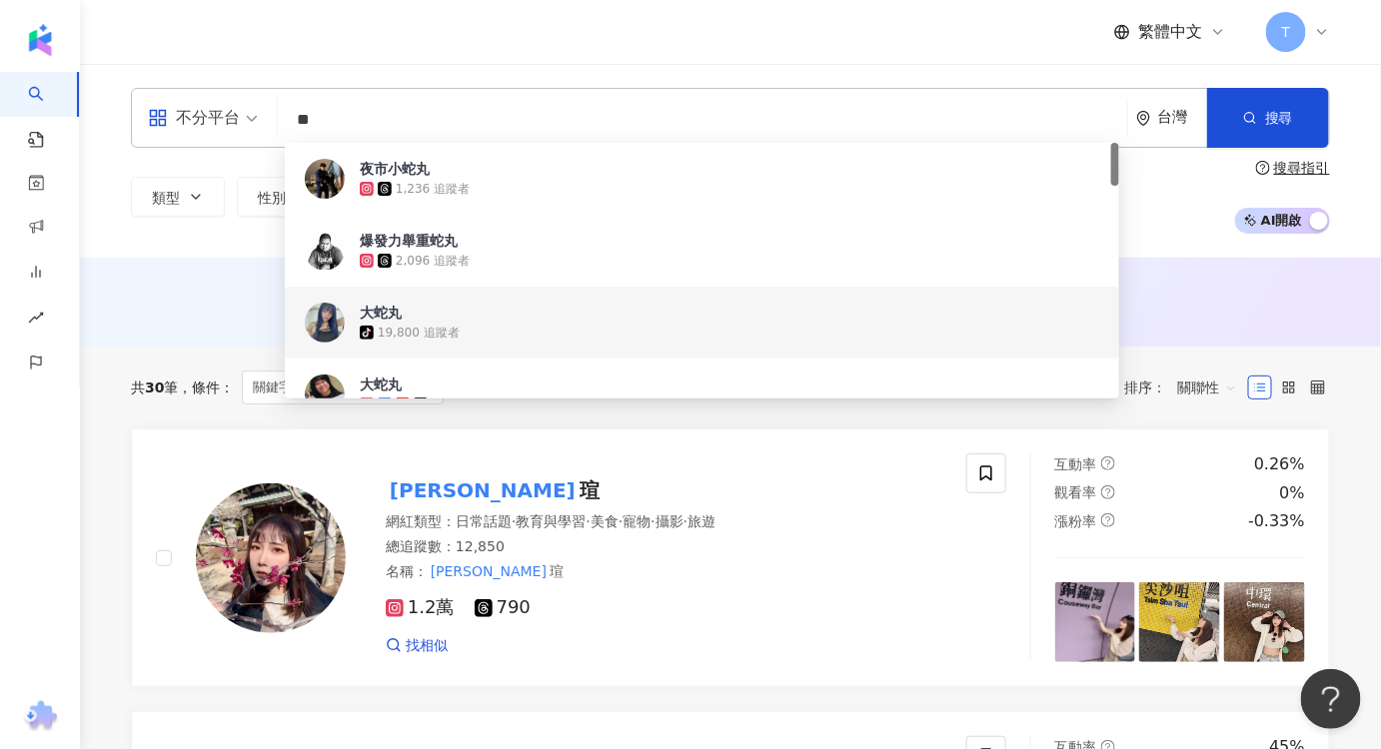
scroll to position [90, 0]
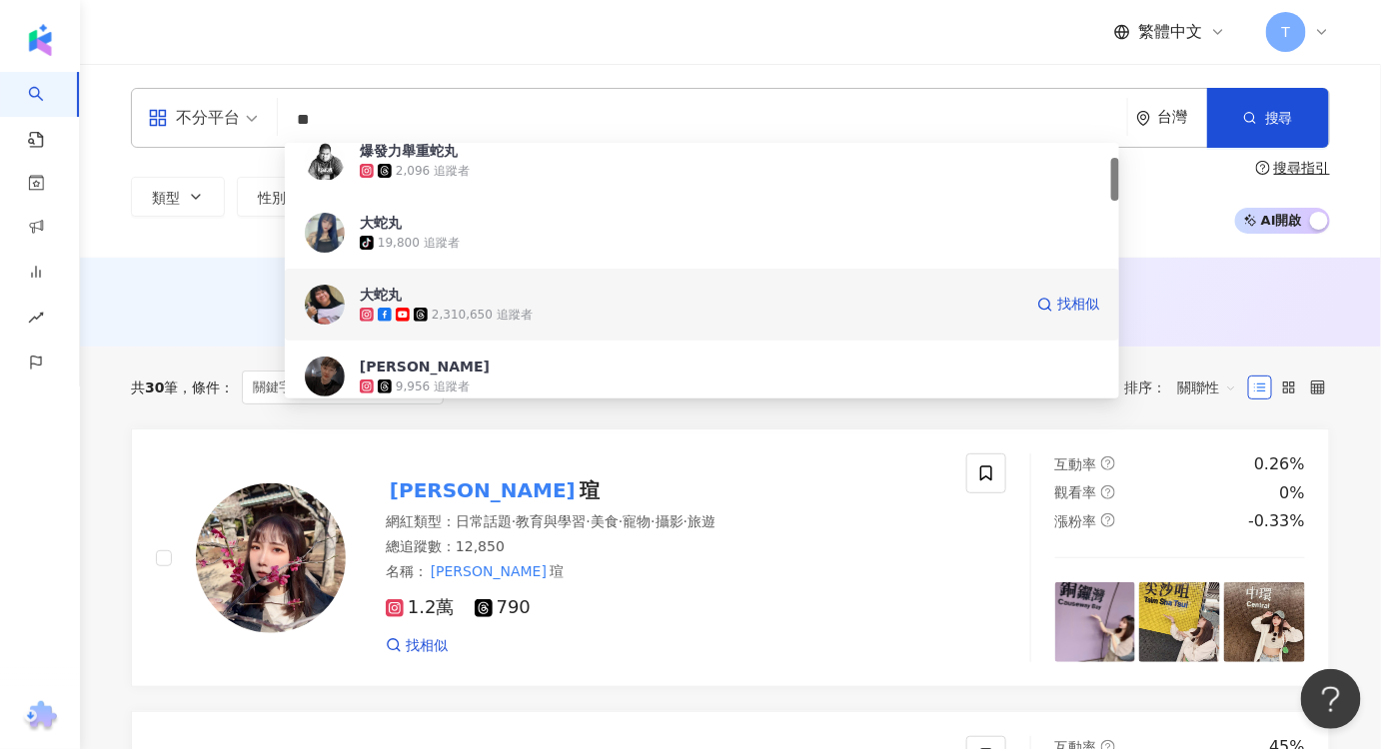
click at [487, 313] on div "2,310,650 追蹤者" at bounding box center [482, 315] width 101 height 17
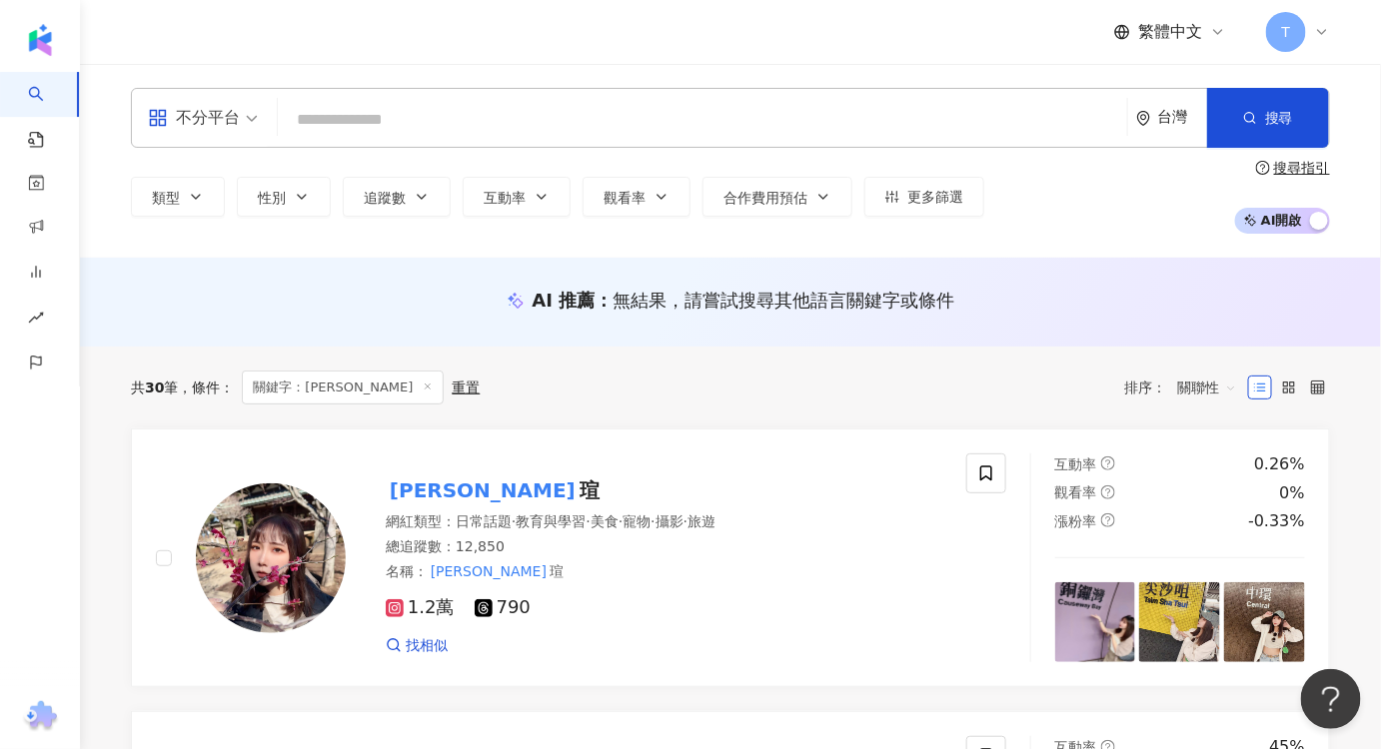
click at [370, 123] on input "search" at bounding box center [702, 120] width 833 height 38
paste input "**"
type input "**"
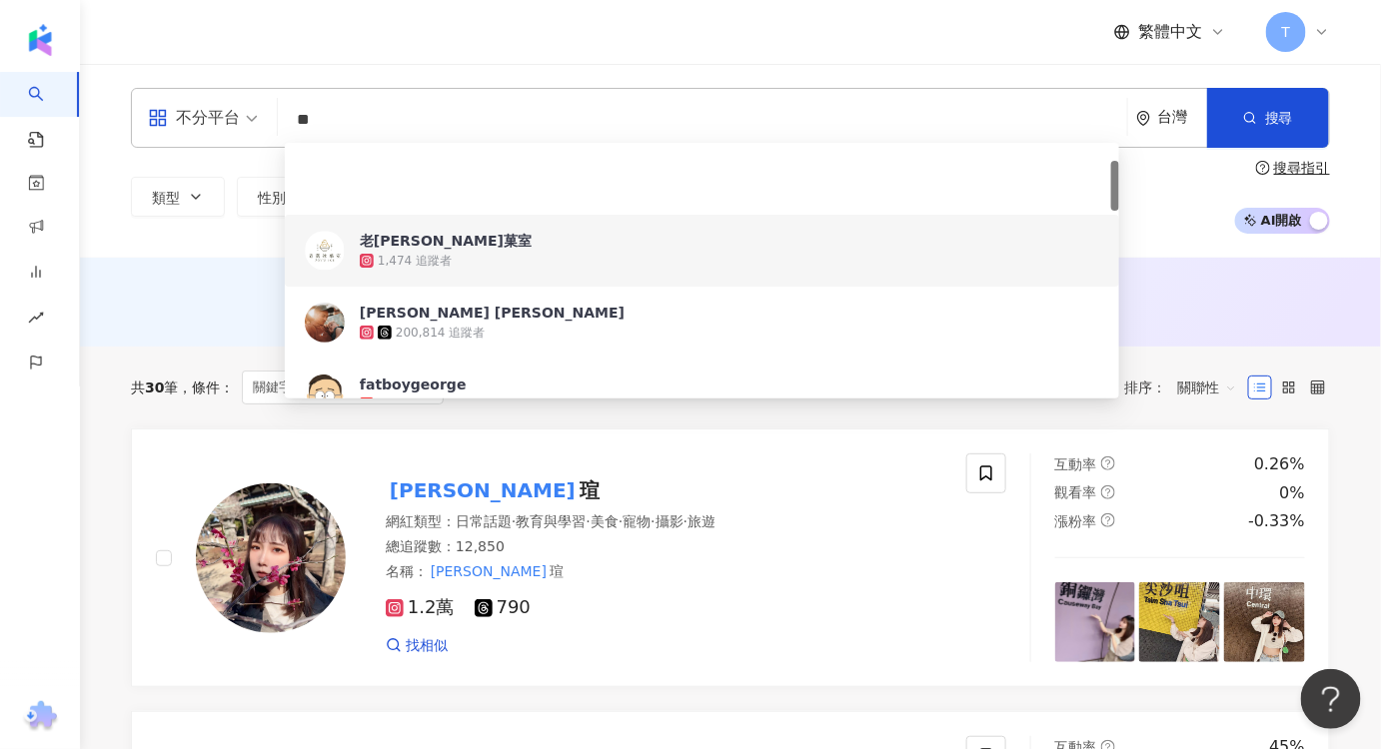
scroll to position [181, 0]
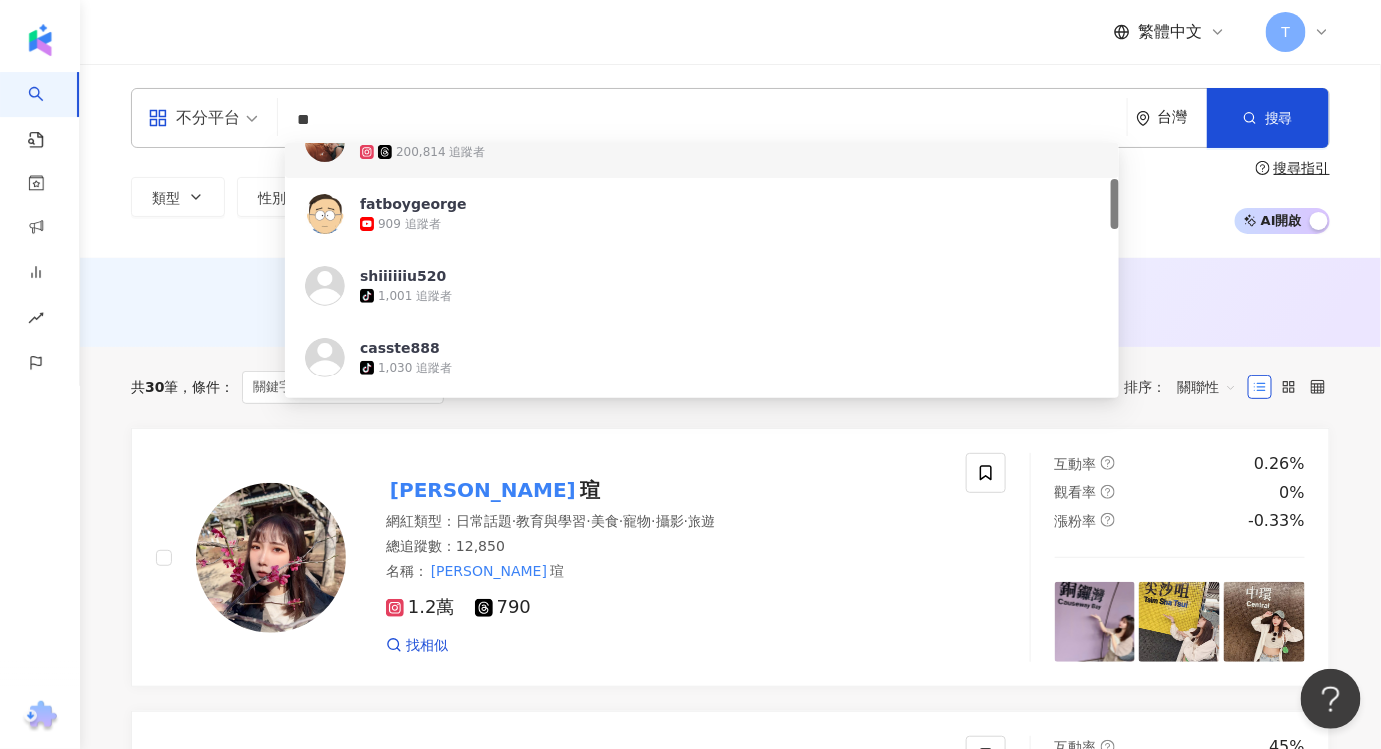
click at [463, 162] on div "Joe Chen 200,814 追蹤者" at bounding box center [702, 142] width 834 height 72
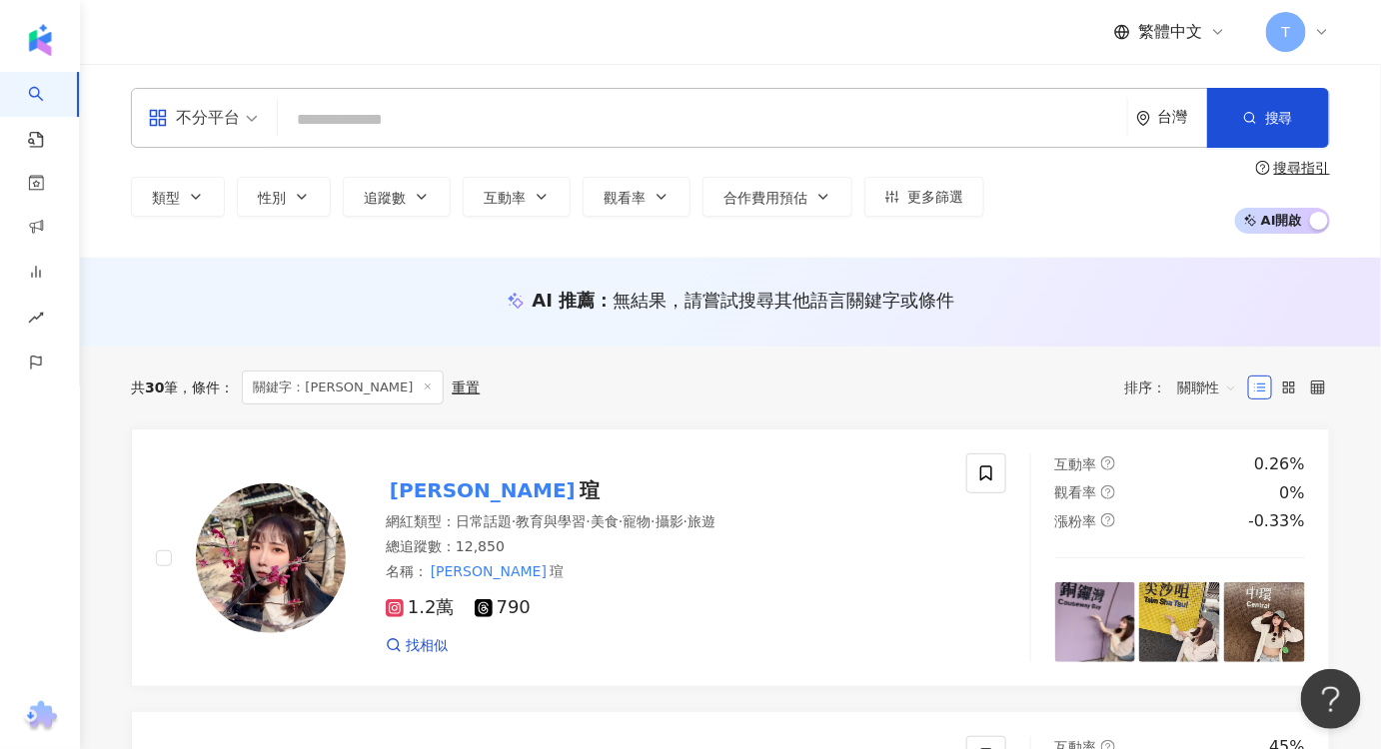
click at [345, 104] on input "search" at bounding box center [702, 120] width 833 height 38
paste input "**"
type input "**"
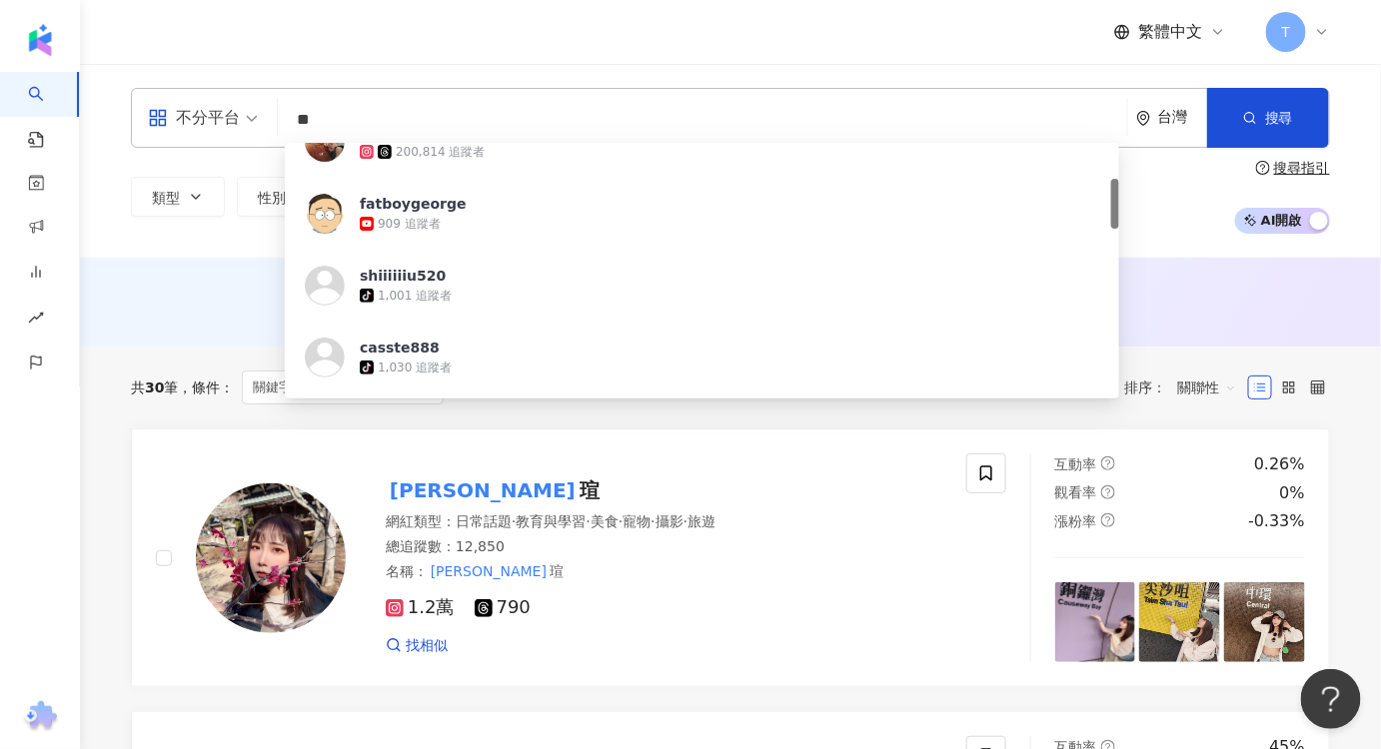
scroll to position [0, 0]
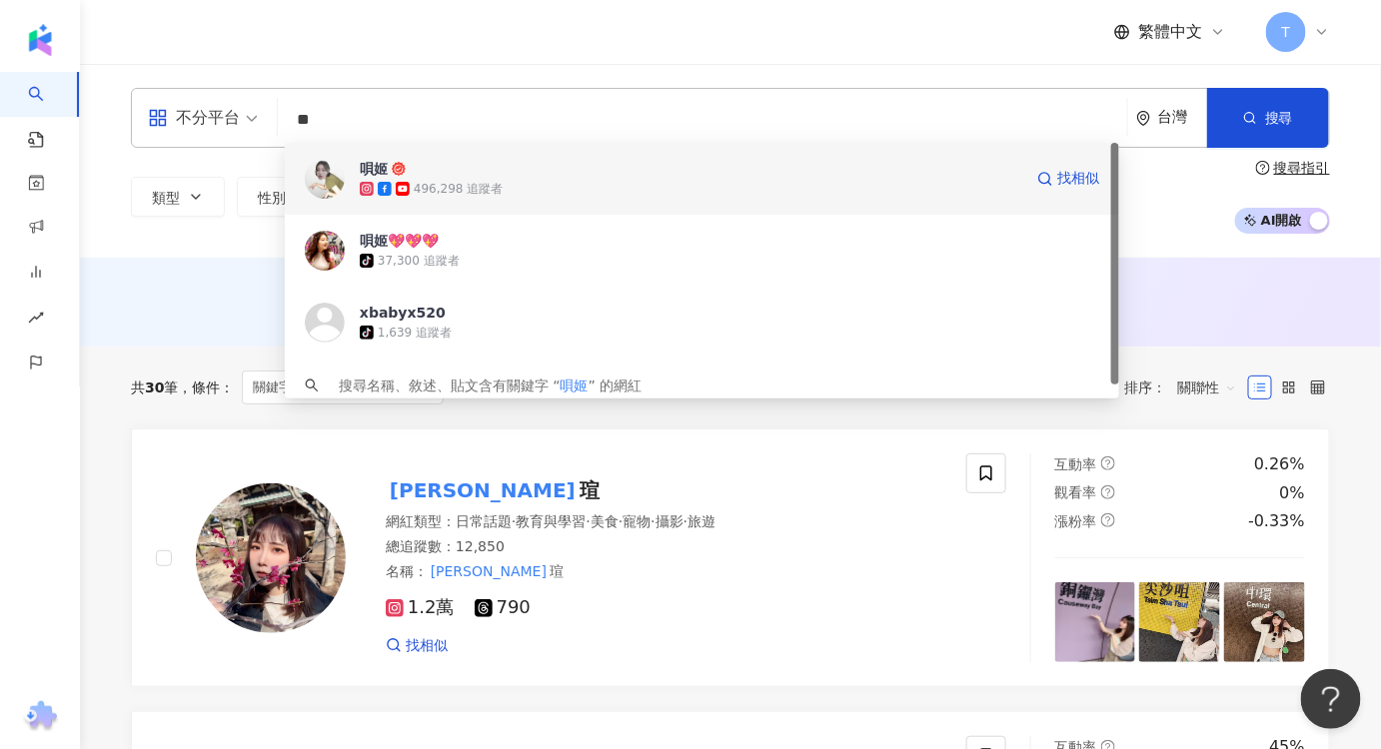
click at [453, 174] on span "唄姬" at bounding box center [690, 169] width 661 height 20
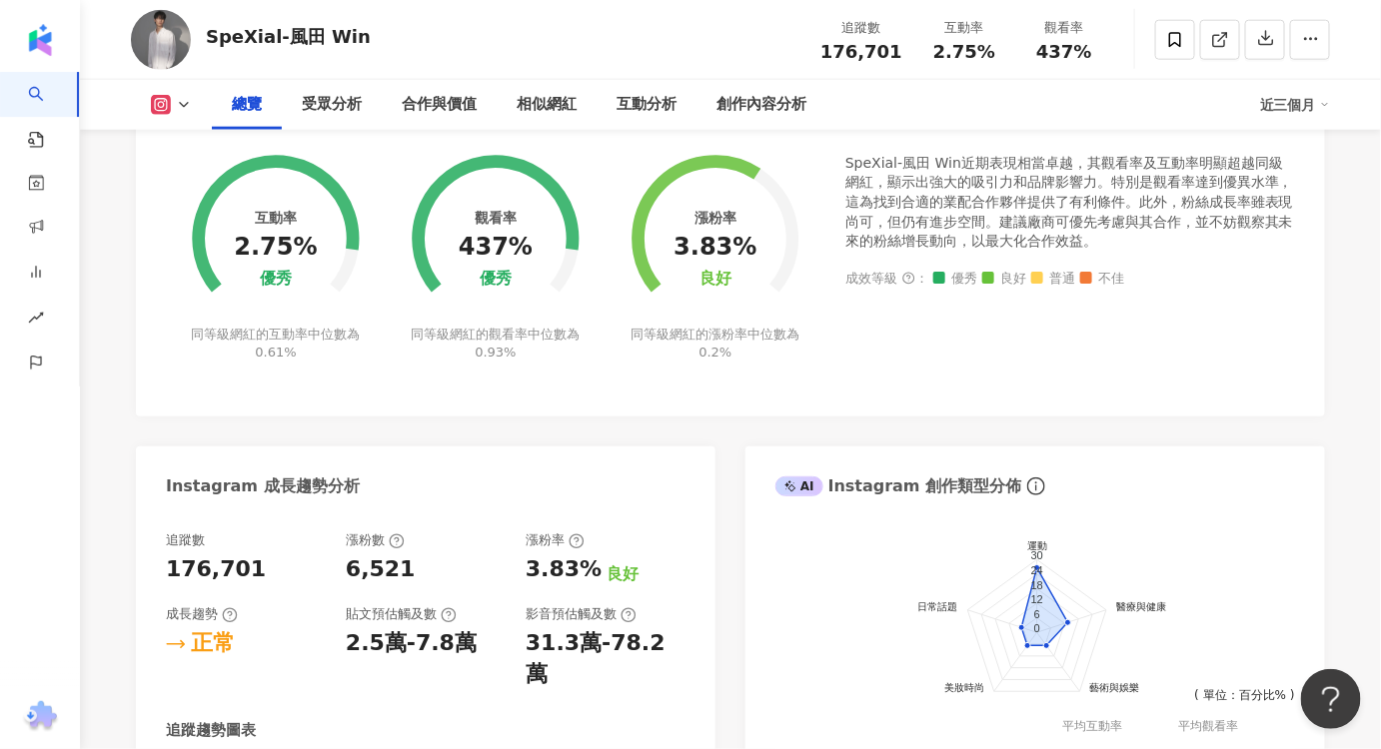
scroll to position [908, 0]
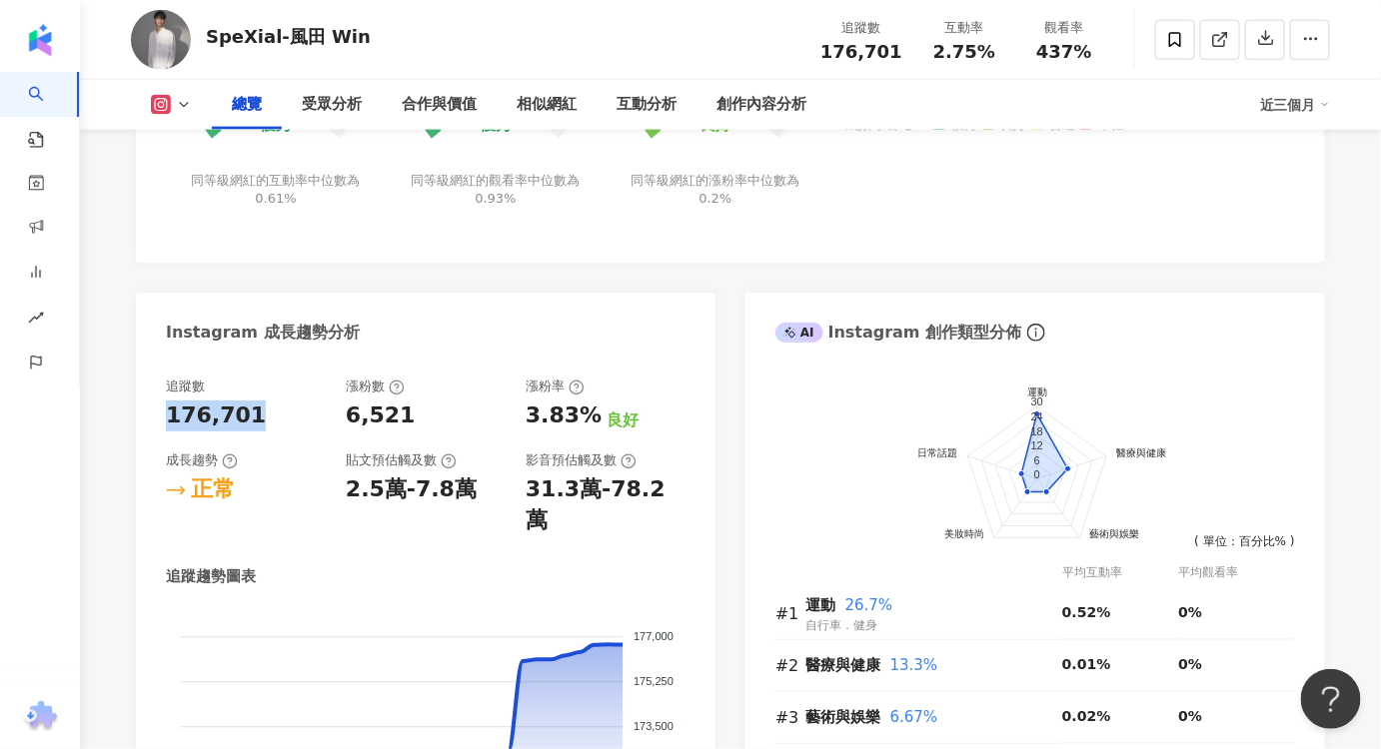
drag, startPoint x: 269, startPoint y: 427, endPoint x: 162, endPoint y: 423, distance: 107.0
click at [162, 423] on div "追蹤數 176,701 漲粉數 6,521 漲粉率 3.83% 良好 成長趨勢 正常 貼文預估觸及數 2.5萬-7.8萬 影音預估觸及數 31.3萬-78.2…" at bounding box center [425, 640] width 579 height 564
copy div "176,701"
click at [322, 107] on div "受眾分析" at bounding box center [332, 105] width 60 height 24
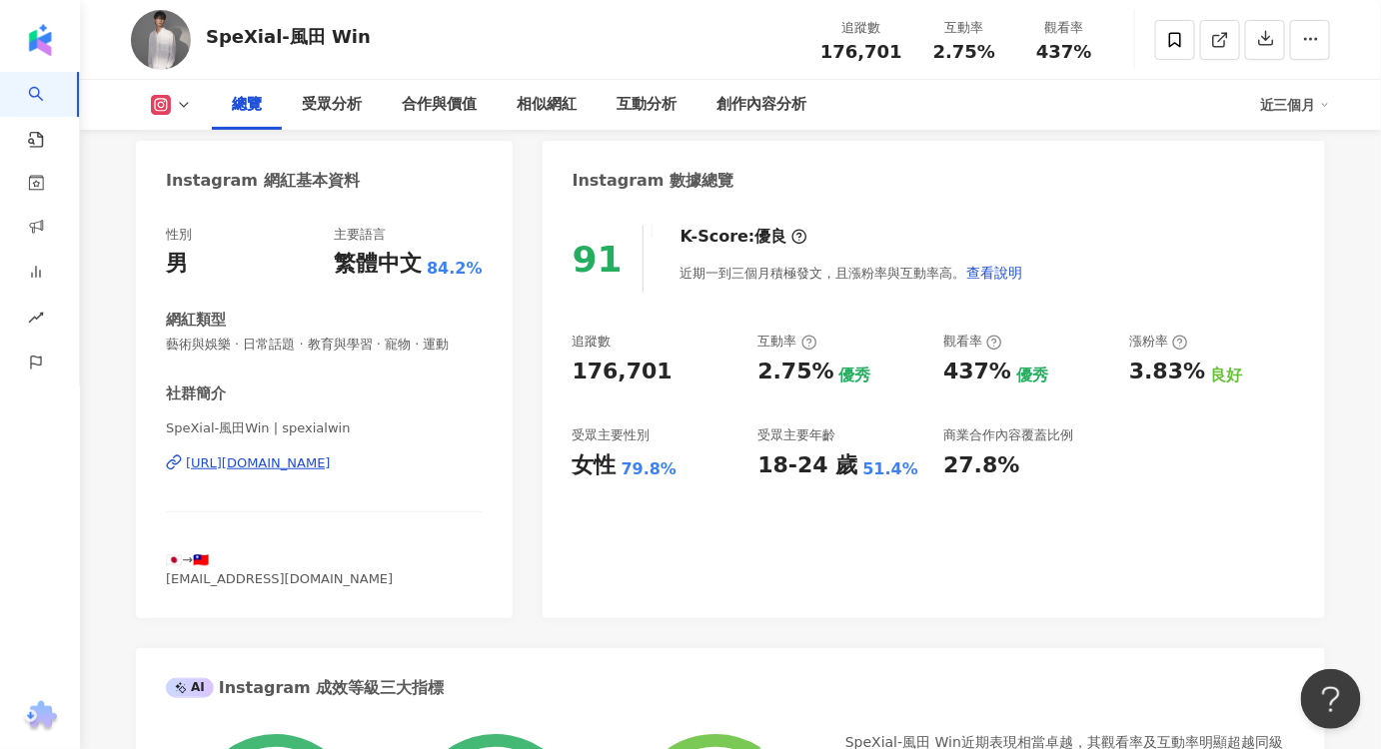
scroll to position [217, 0]
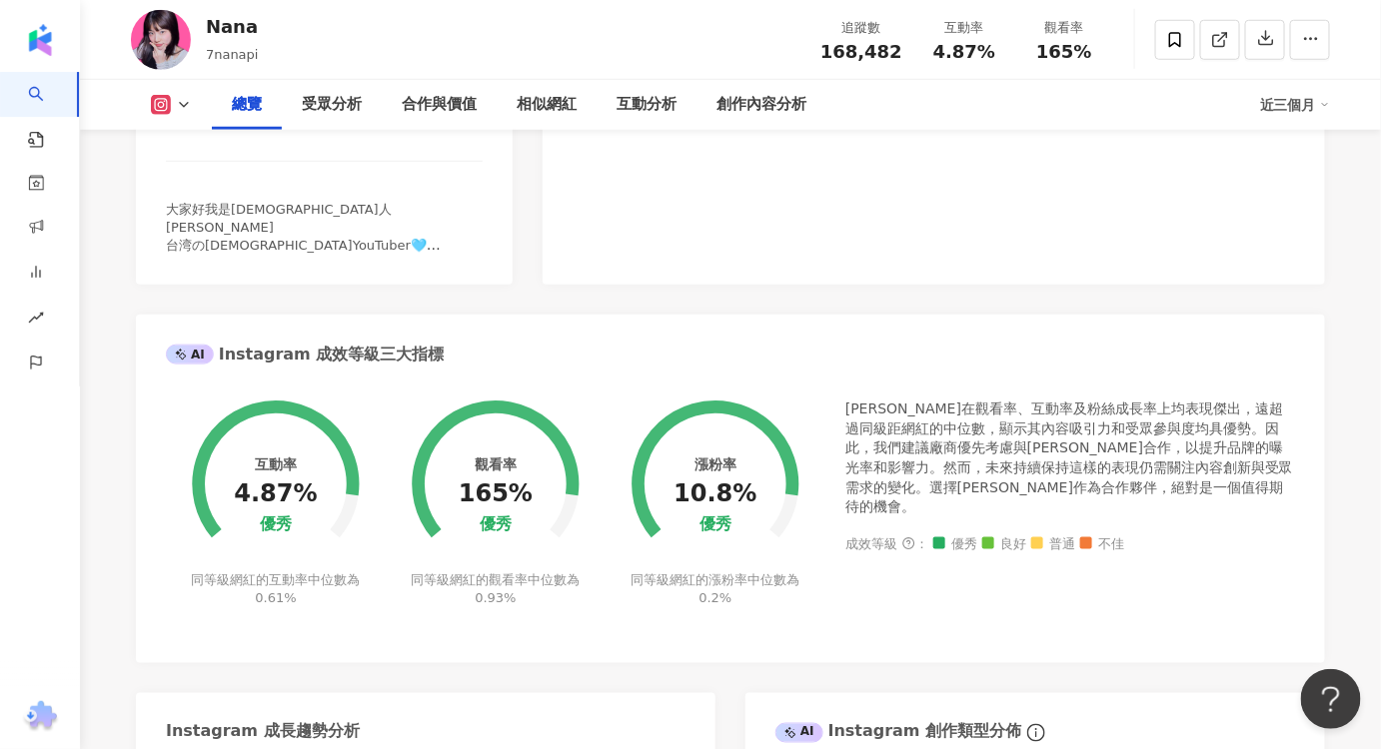
scroll to position [908, 0]
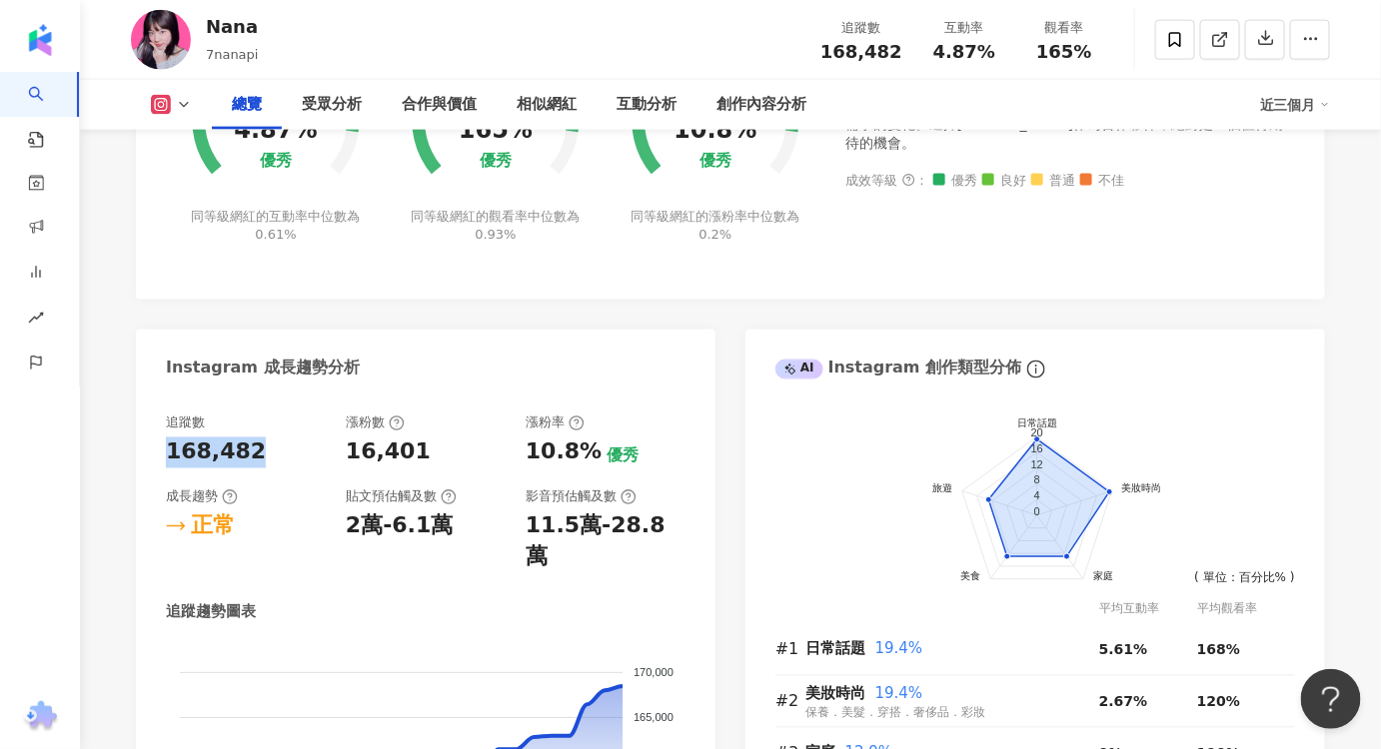
drag, startPoint x: 264, startPoint y: 448, endPoint x: 160, endPoint y: 449, distance: 103.9
click at [160, 449] on div "追蹤數 168,482 漲粉數 16,401 漲粉率 10.8% 優秀 成長趨勢 正常 貼文預估觸及數 2萬-6.1萬 影音預估觸及數 11.5萬-28.8萬…" at bounding box center [425, 677] width 579 height 564
copy div "168,482"
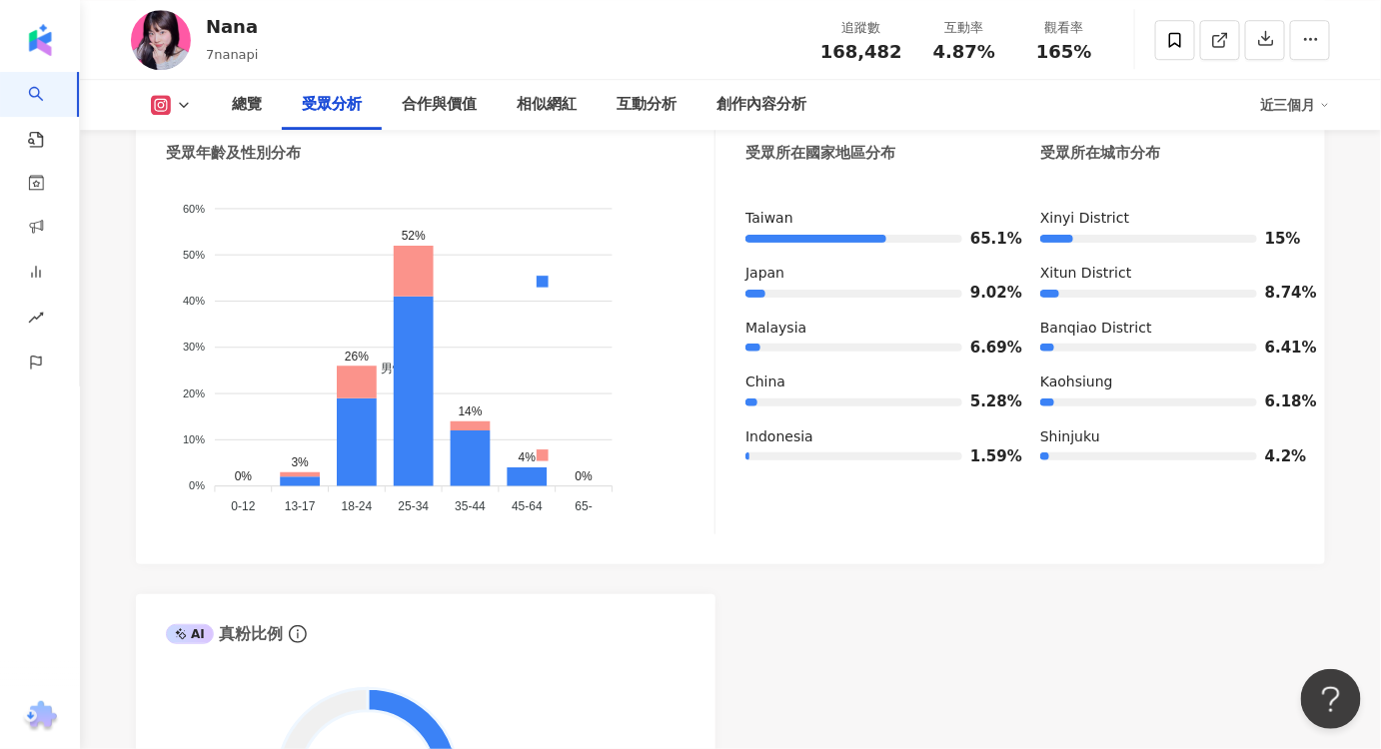
scroll to position [1816, 0]
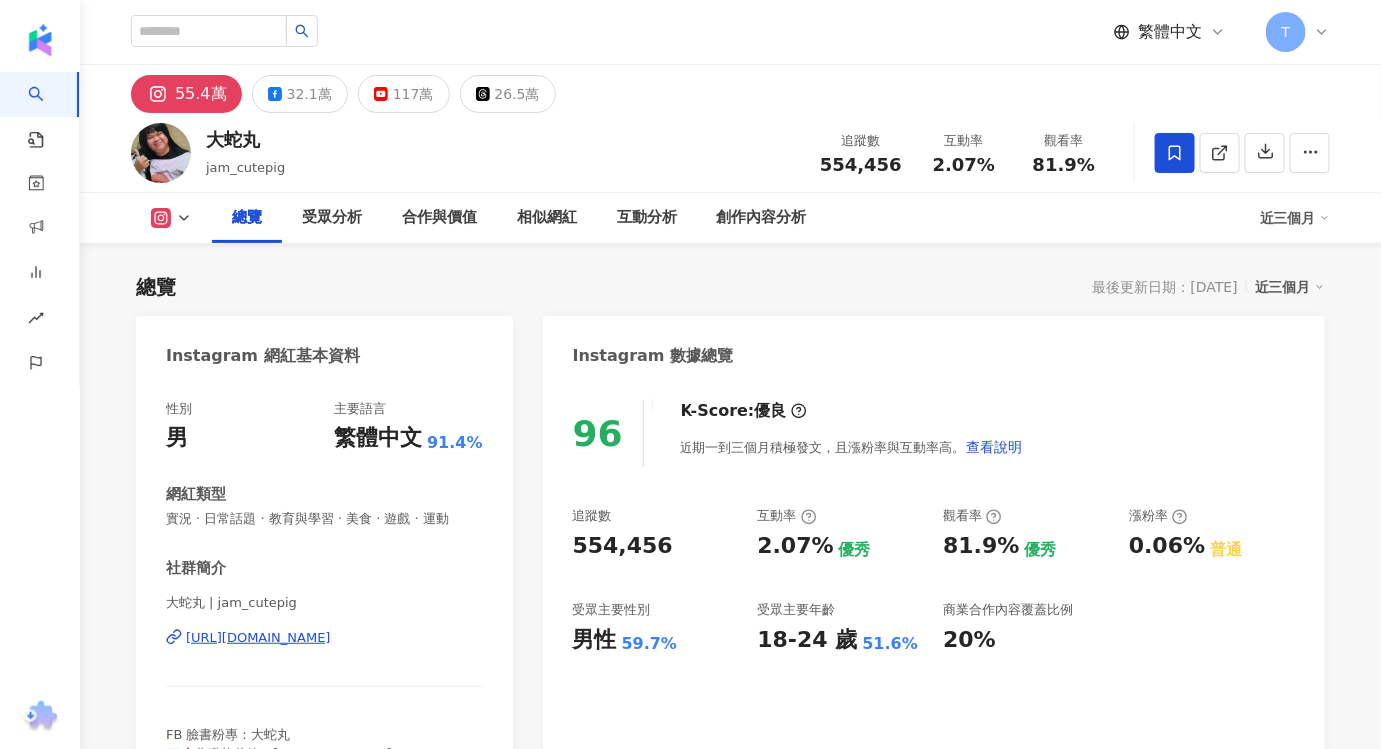
scroll to position [181, 0]
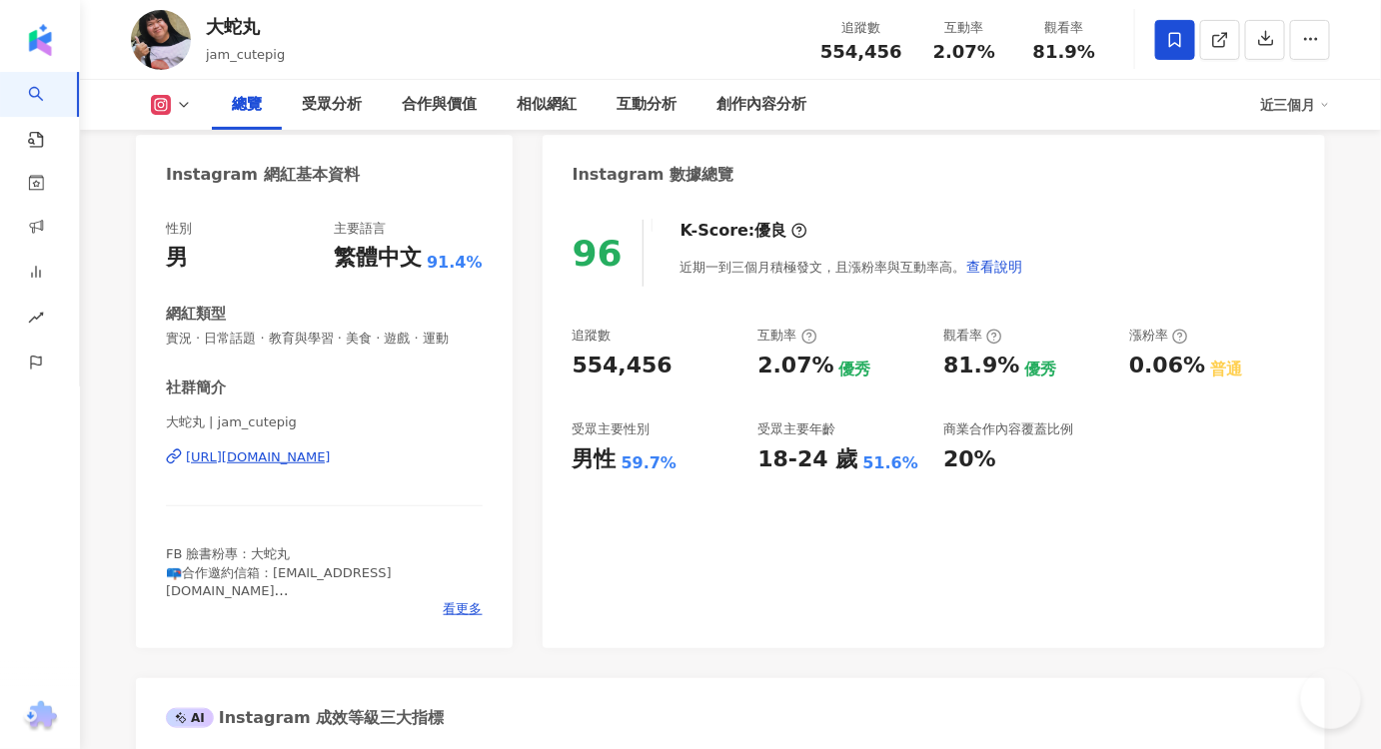
drag, startPoint x: 575, startPoint y: 364, endPoint x: 676, endPoint y: 366, distance: 100.9
click at [574, 364] on div "554,456" at bounding box center [655, 366] width 166 height 31
drag, startPoint x: 233, startPoint y: 466, endPoint x: 189, endPoint y: 479, distance: 46.1
click at [184, 483] on div "大蛇丸 | jam_cutepig https://www.instagram.com/jam_cutepig/" at bounding box center [324, 472] width 317 height 117
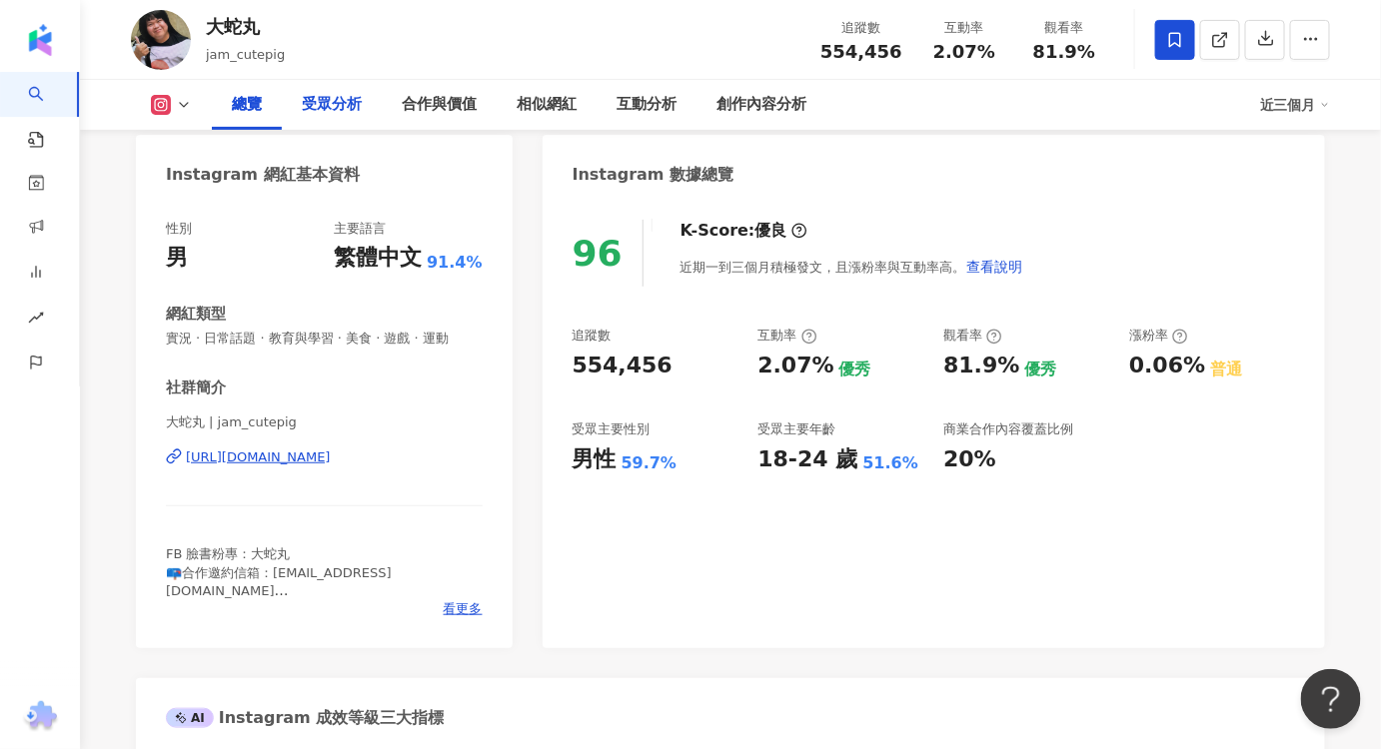
click at [306, 108] on div "受眾分析" at bounding box center [332, 105] width 60 height 24
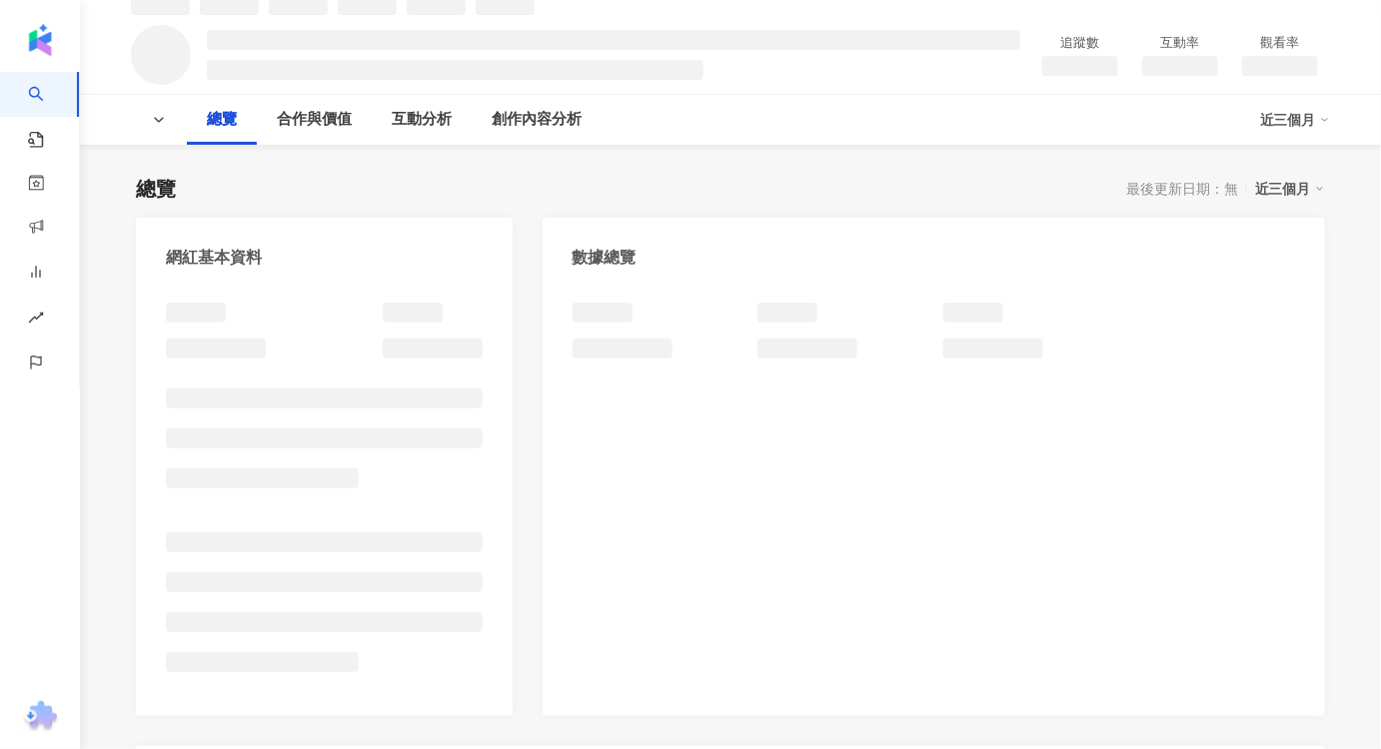
scroll to position [181, 0]
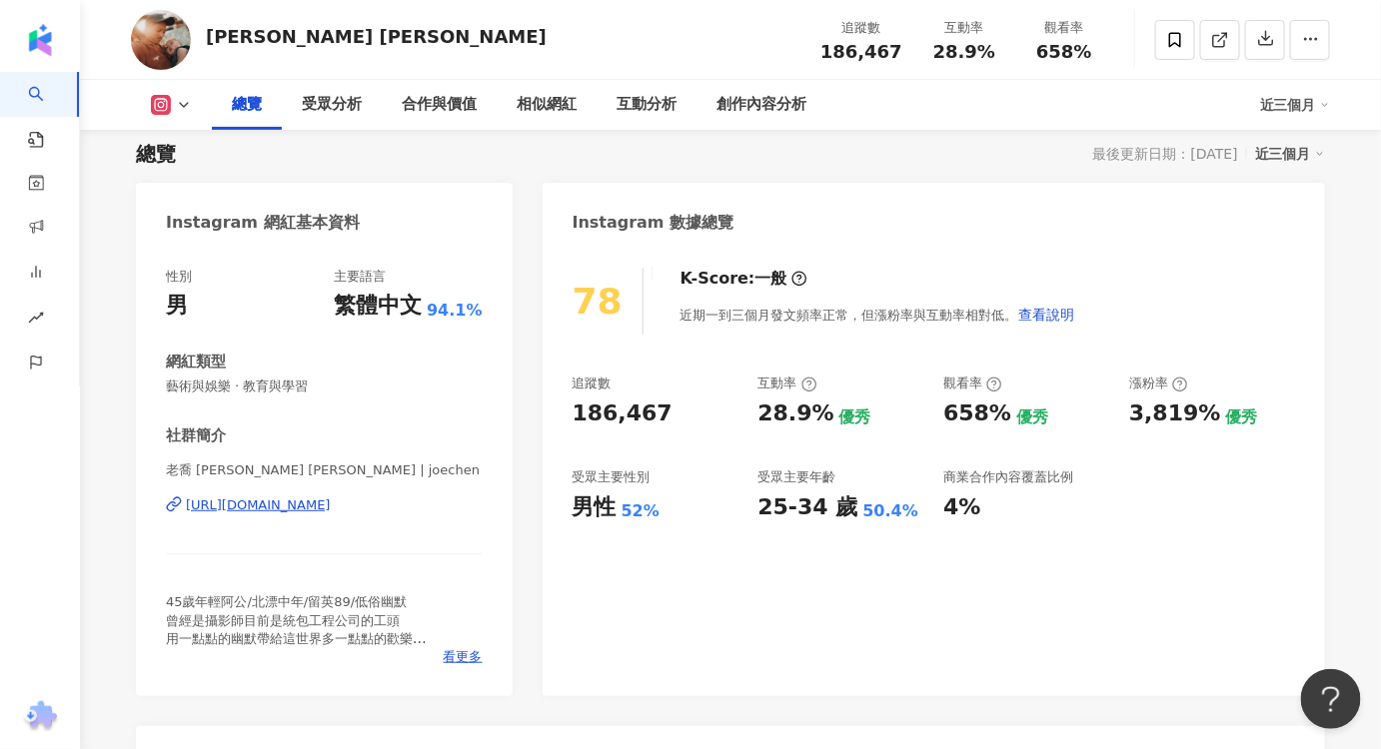
scroll to position [90, 0]
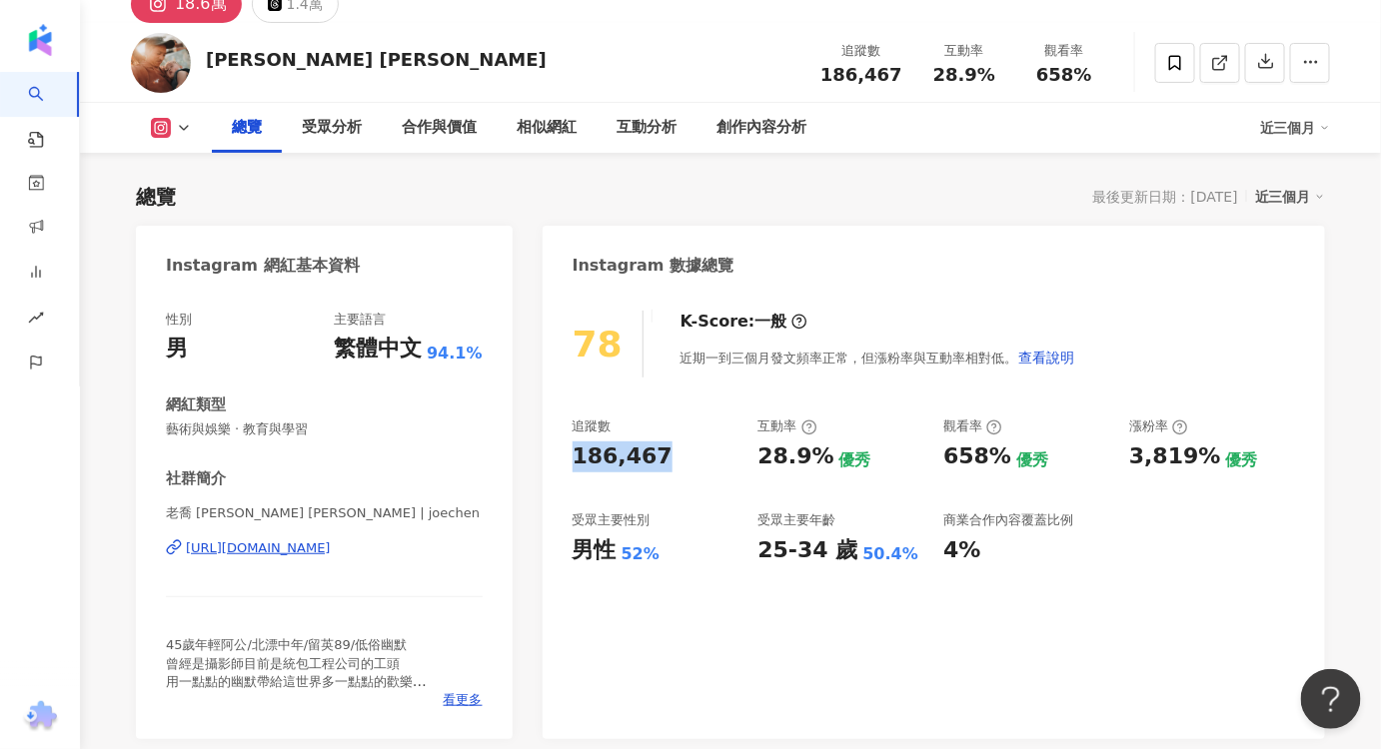
drag, startPoint x: 663, startPoint y: 448, endPoint x: 562, endPoint y: 459, distance: 101.5
click at [562, 459] on div "78 K-Score : 一般 近期一到三個月發文頻率正常，但漲粉率與互動率相對低。 查看說明 追蹤數 186,467 互動率 28.9% 優秀 觀看率 65…" at bounding box center [933, 515] width 782 height 449
copy div "186,467"
click at [330, 129] on div "受眾分析" at bounding box center [332, 128] width 60 height 24
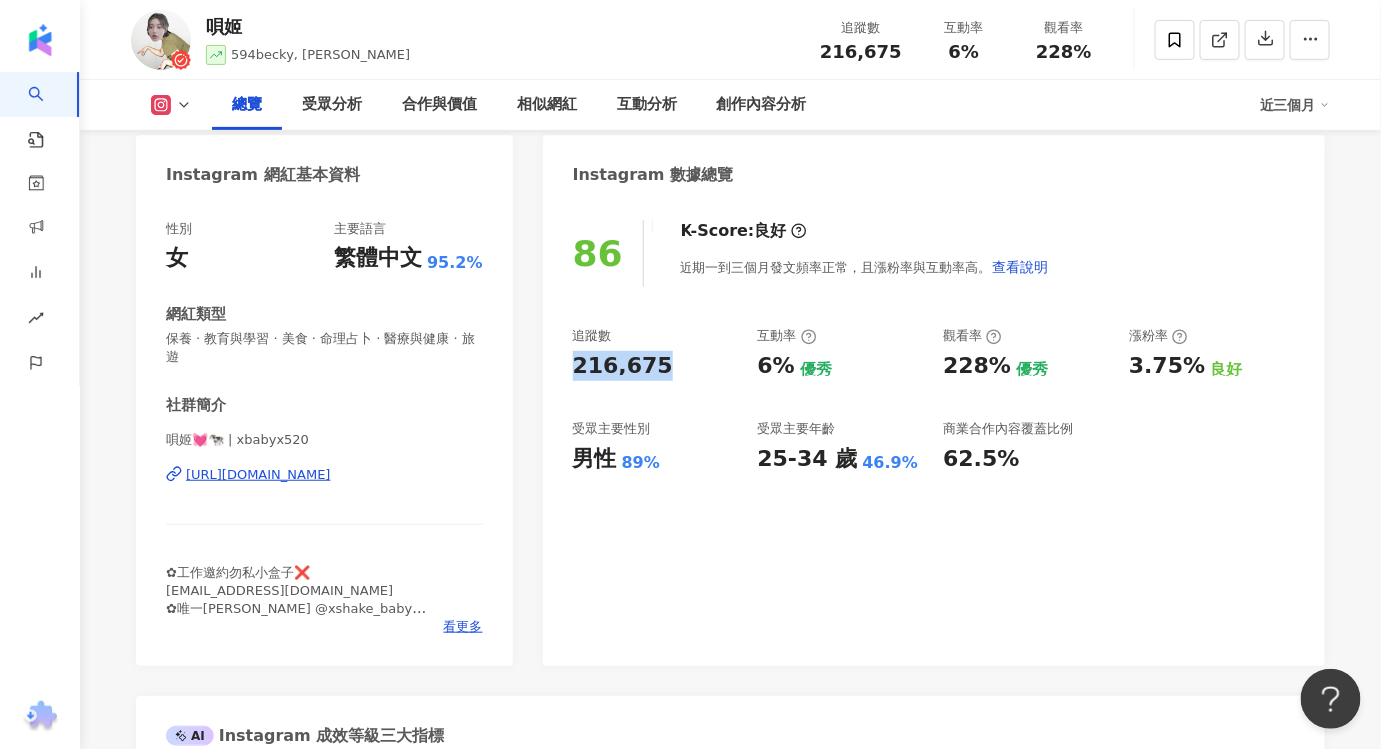
drag, startPoint x: 665, startPoint y: 358, endPoint x: 560, endPoint y: 363, distance: 105.0
click at [560, 363] on div "86 K-Score : 良好 近期一到三個月發文頻率正常，且漲粉率與互動率高。 查看說明 追蹤數 216,675 互動率 6% 優秀 觀看率 228% 優秀…" at bounding box center [933, 433] width 782 height 467
copy div "216,675"
